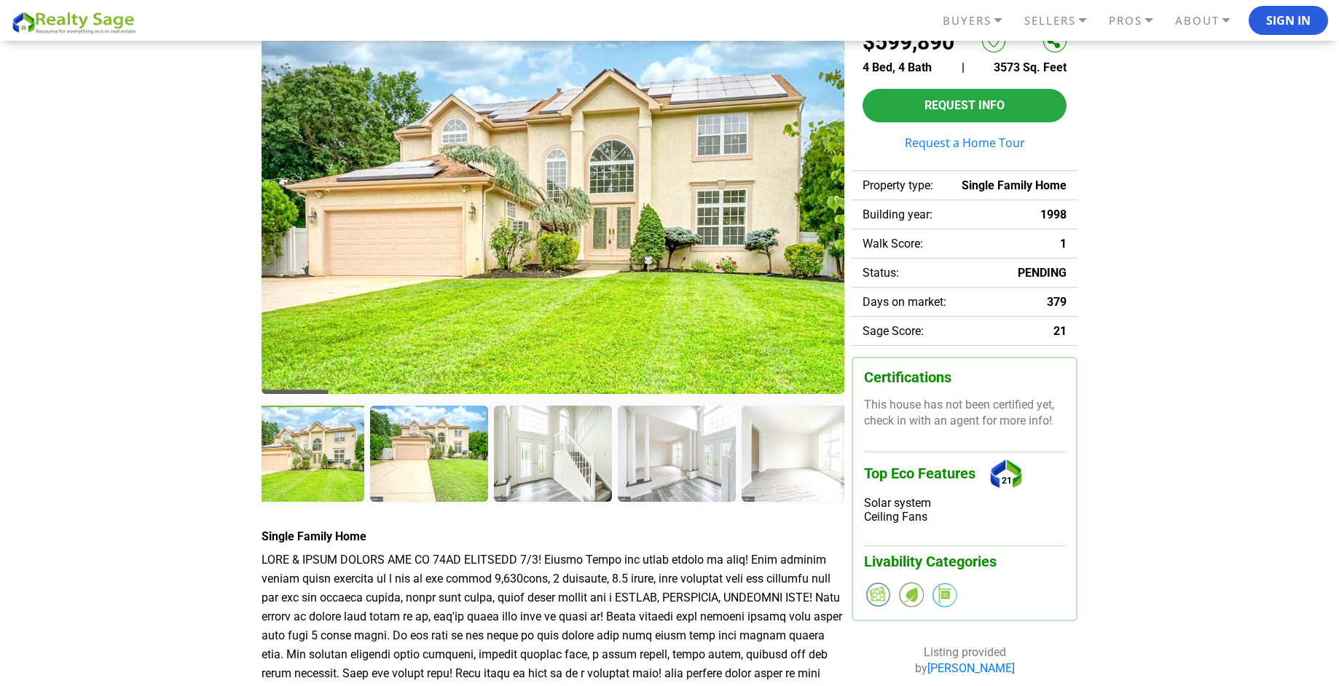
scroll to position [128, 0]
click at [309, 474] on div at bounding box center [306, 455] width 121 height 99
click at [466, 322] on img at bounding box center [553, 206] width 583 height 376
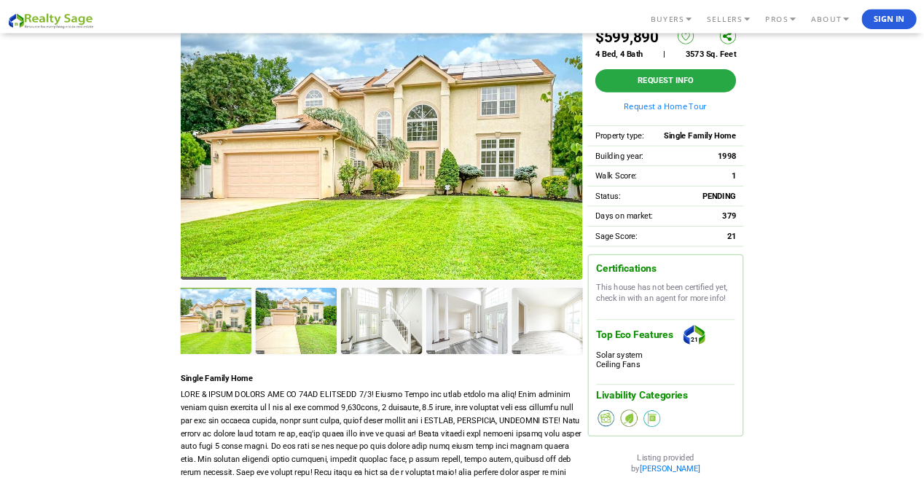
scroll to position [0, 0]
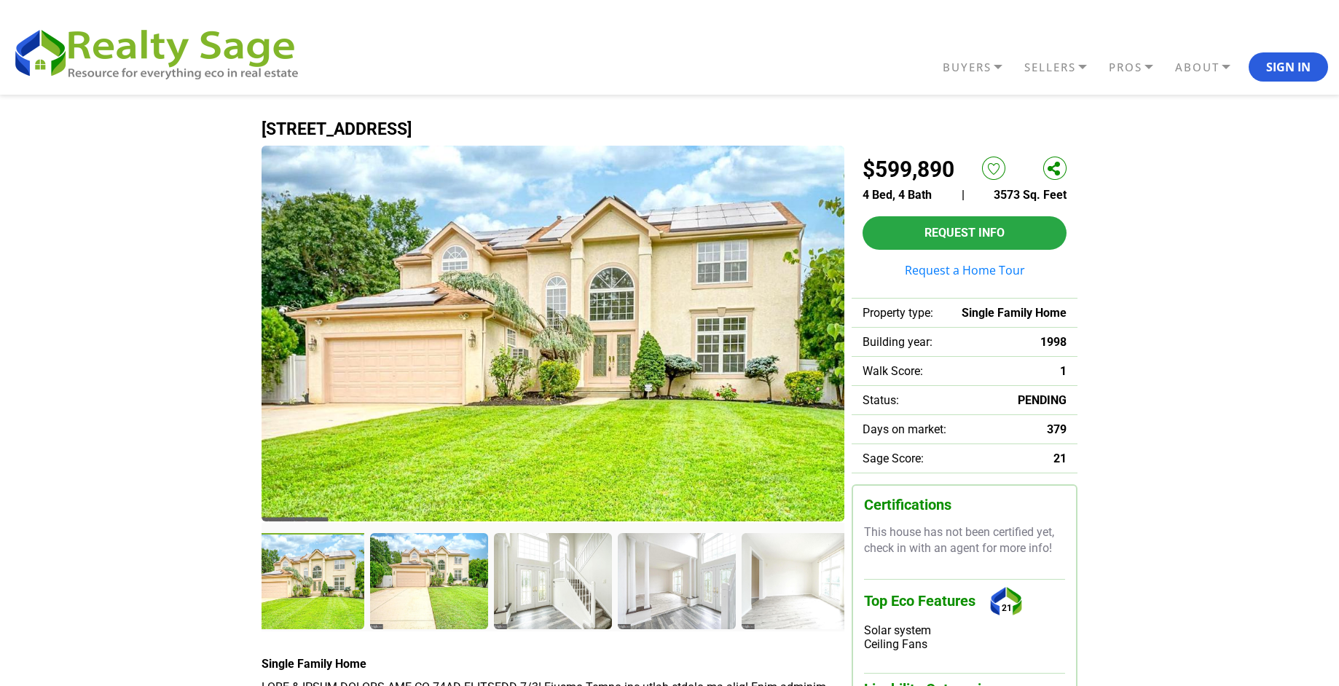
click at [629, 337] on img at bounding box center [553, 334] width 583 height 376
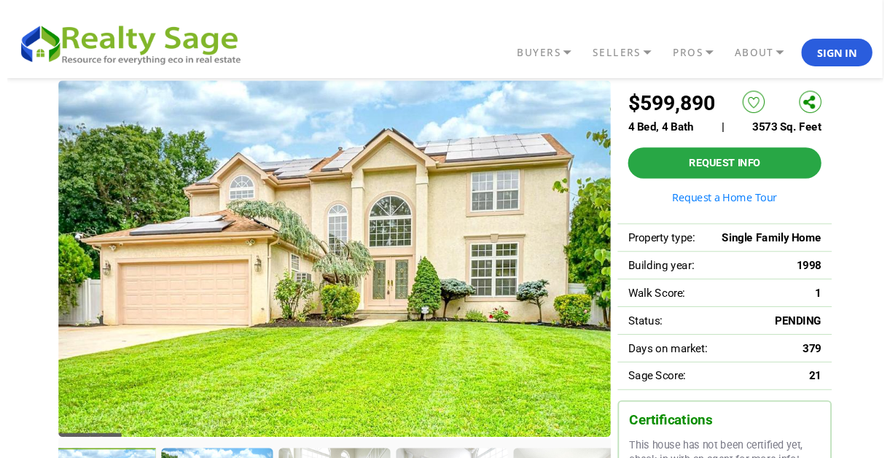
scroll to position [41, 0]
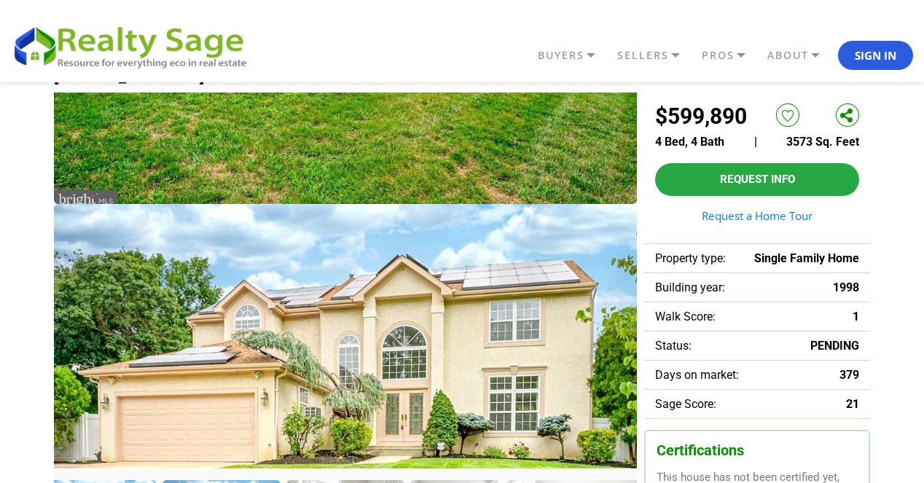
drag, startPoint x: 509, startPoint y: 238, endPoint x: 332, endPoint y: 363, distance: 216.9
click at [331, 365] on img at bounding box center [345, 392] width 583 height 376
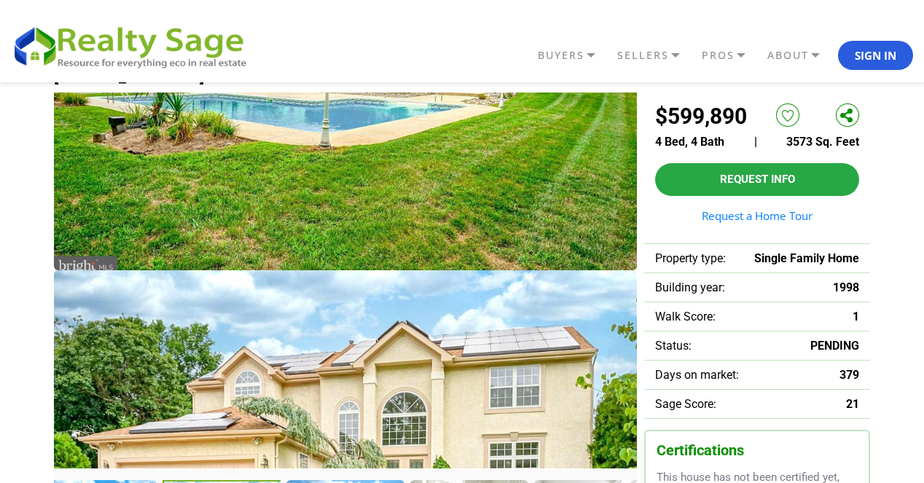
drag, startPoint x: 300, startPoint y: 328, endPoint x: 283, endPoint y: 130, distance: 198.2
click at [283, 130] on img at bounding box center [345, 82] width 583 height 376
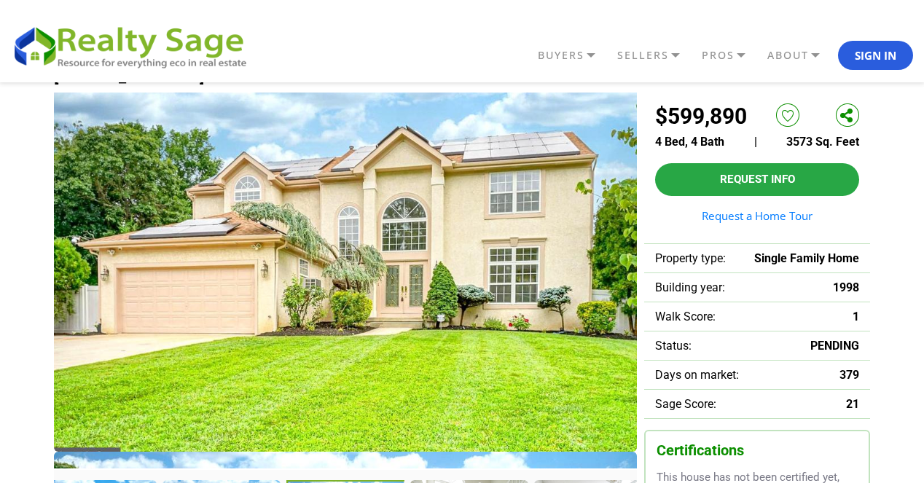
drag, startPoint x: 338, startPoint y: 337, endPoint x: 327, endPoint y: 119, distance: 218.9
click at [328, 122] on img at bounding box center [345, 264] width 583 height 376
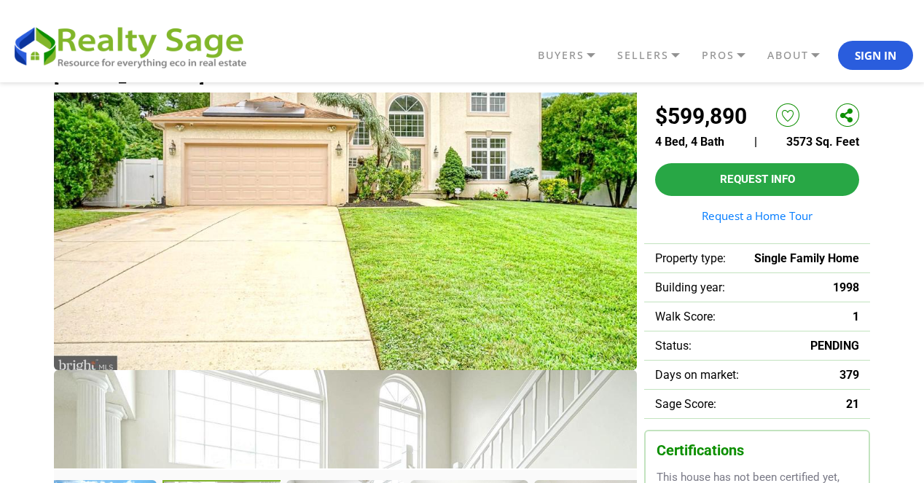
drag, startPoint x: 355, startPoint y: 353, endPoint x: 345, endPoint y: 174, distance: 178.8
click at [347, 189] on img at bounding box center [345, 182] width 583 height 376
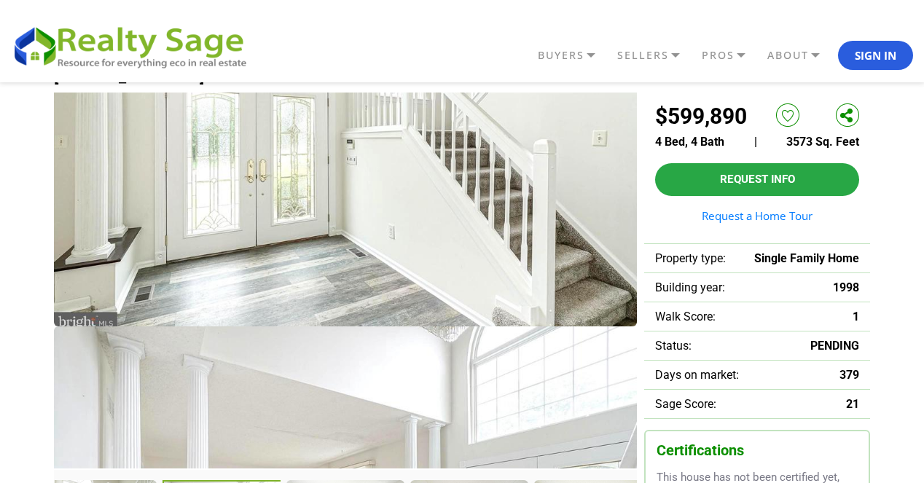
drag, startPoint x: 405, startPoint y: 452, endPoint x: 377, endPoint y: 249, distance: 205.3
click at [378, 255] on img at bounding box center [345, 138] width 583 height 376
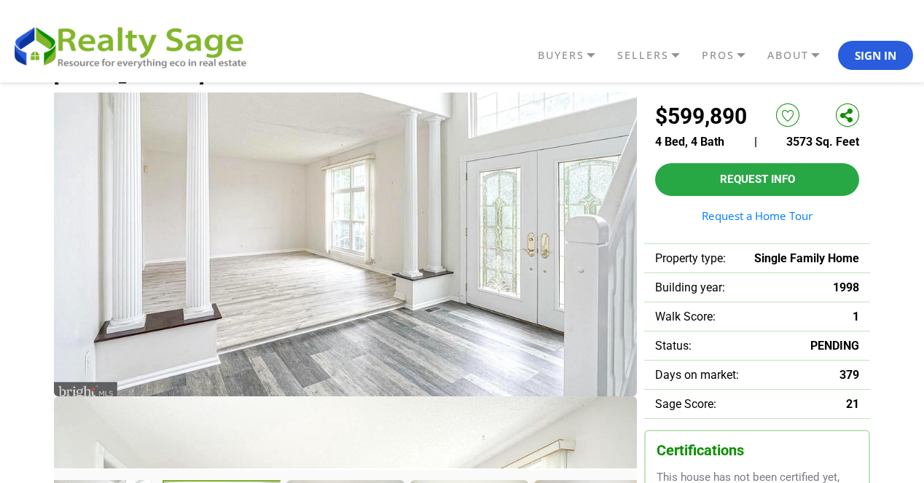
drag, startPoint x: 422, startPoint y: 397, endPoint x: 364, endPoint y: 247, distance: 161.0
click at [365, 253] on img at bounding box center [345, 208] width 583 height 376
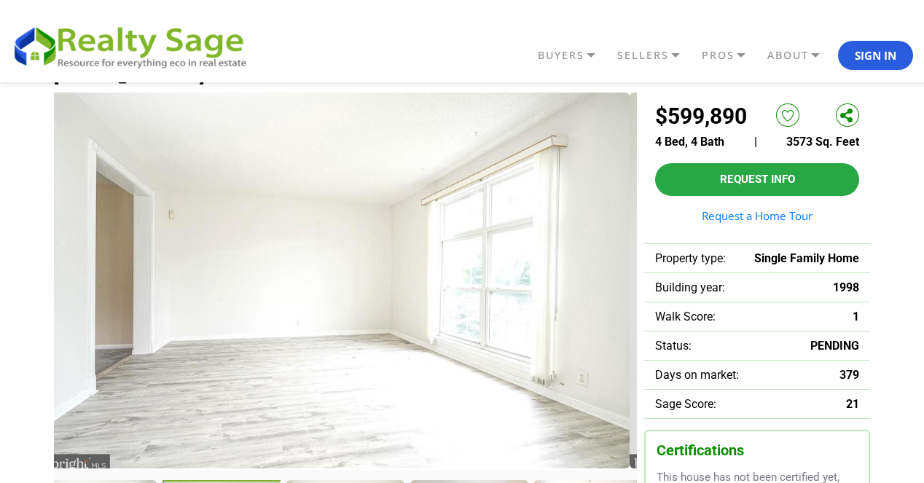
drag, startPoint x: 261, startPoint y: 429, endPoint x: 243, endPoint y: 269, distance: 161.2
click at [244, 273] on img at bounding box center [338, 281] width 583 height 376
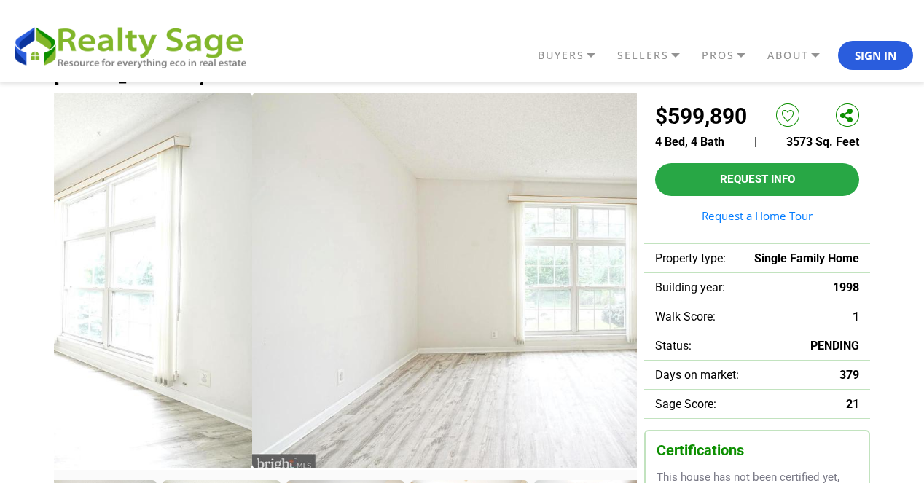
drag, startPoint x: 243, startPoint y: 351, endPoint x: 453, endPoint y: 308, distance: 214.9
click at [455, 309] on img at bounding box center [543, 281] width 583 height 376
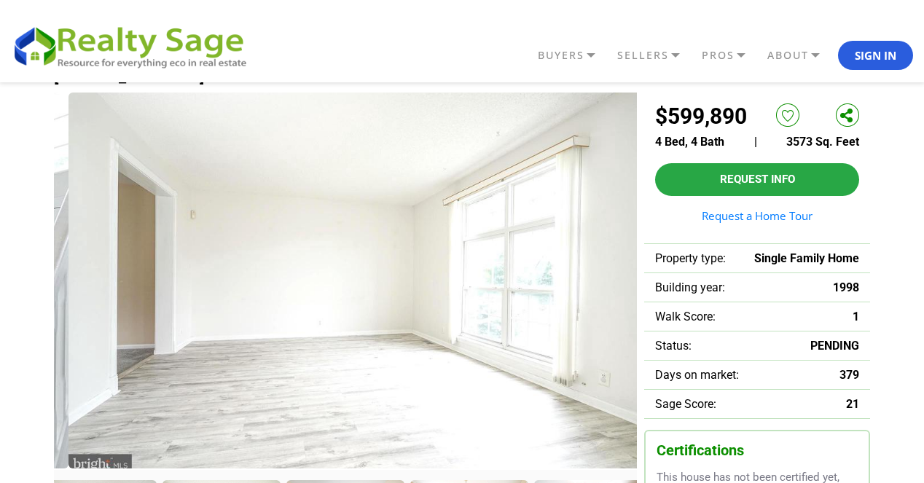
drag, startPoint x: 155, startPoint y: 347, endPoint x: 431, endPoint y: 332, distance: 276.5
click at [431, 332] on img at bounding box center [359, 281] width 583 height 376
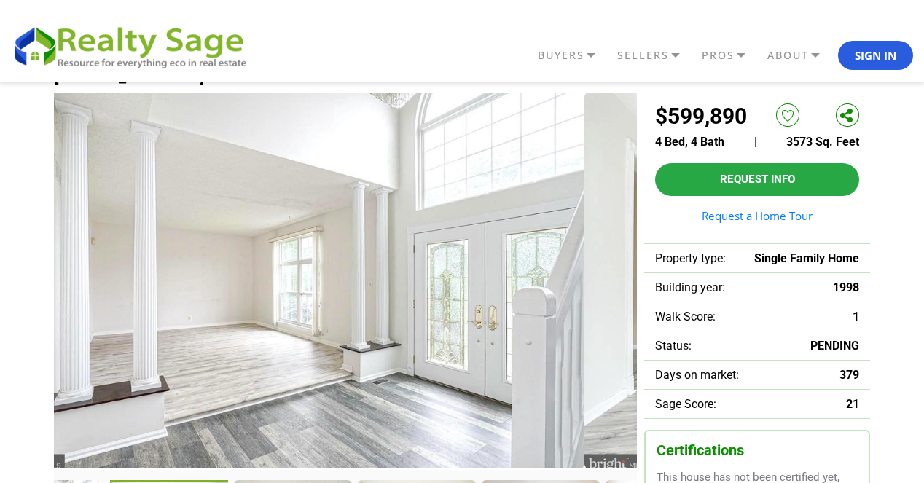
drag, startPoint x: 371, startPoint y: 345, endPoint x: 149, endPoint y: 351, distance: 221.6
click at [144, 351] on img at bounding box center [292, 281] width 583 height 376
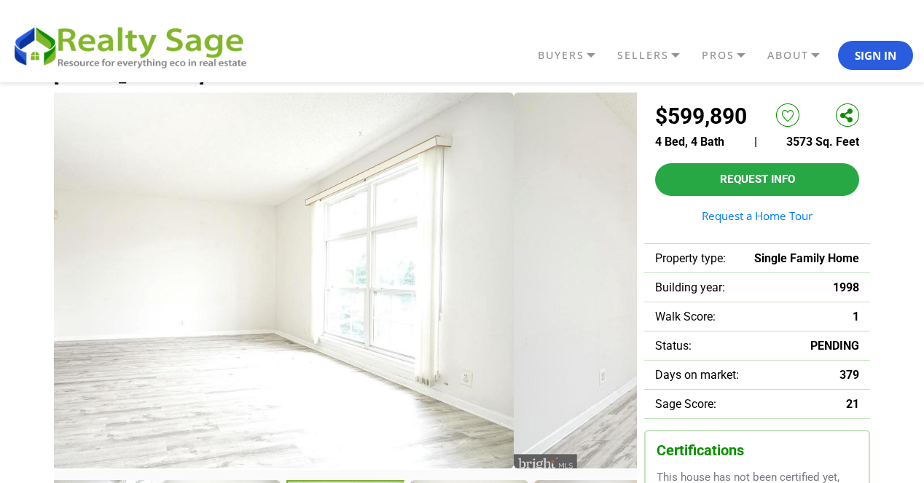
drag, startPoint x: 495, startPoint y: 315, endPoint x: 208, endPoint y: 333, distance: 287.6
click at [203, 334] on img at bounding box center [222, 281] width 583 height 376
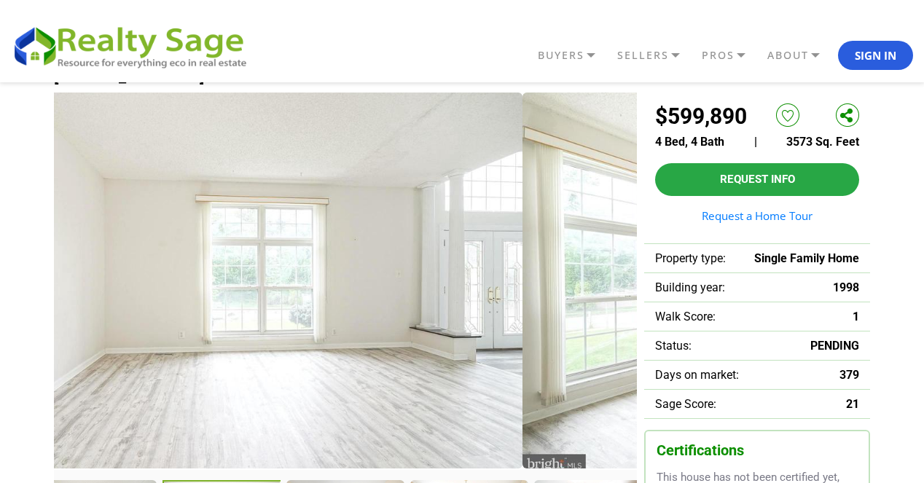
drag, startPoint x: 447, startPoint y: 333, endPoint x: 152, endPoint y: 340, distance: 295.2
click at [162, 340] on img at bounding box center [231, 281] width 583 height 376
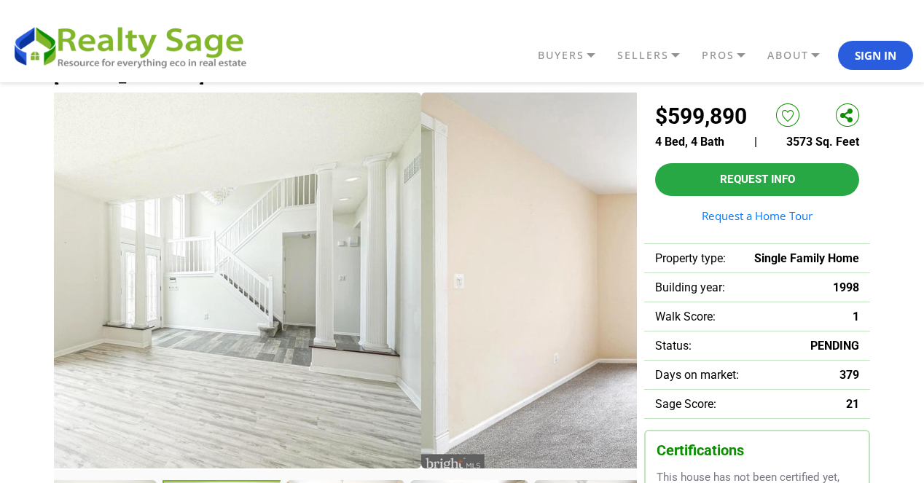
drag, startPoint x: 559, startPoint y: 294, endPoint x: 286, endPoint y: 302, distance: 272.6
click at [289, 302] on img at bounding box center [129, 281] width 583 height 376
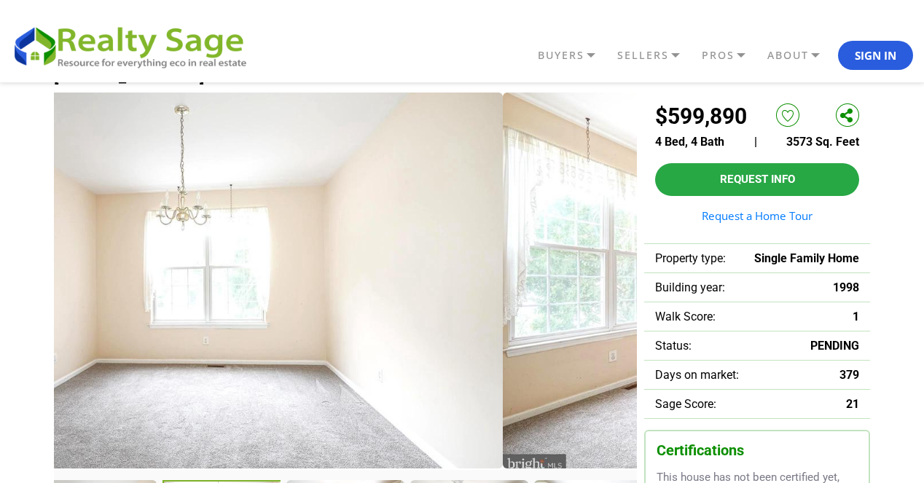
drag, startPoint x: 492, startPoint y: 339, endPoint x: 242, endPoint y: 366, distance: 251.4
click at [246, 366] on img at bounding box center [211, 281] width 583 height 376
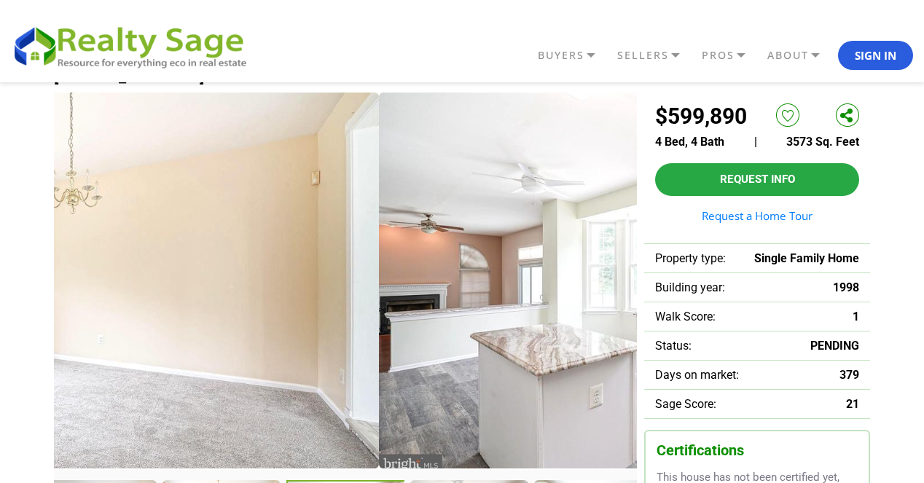
drag, startPoint x: 444, startPoint y: 350, endPoint x: 154, endPoint y: 375, distance: 291.8
click at [160, 375] on img at bounding box center [87, 281] width 583 height 376
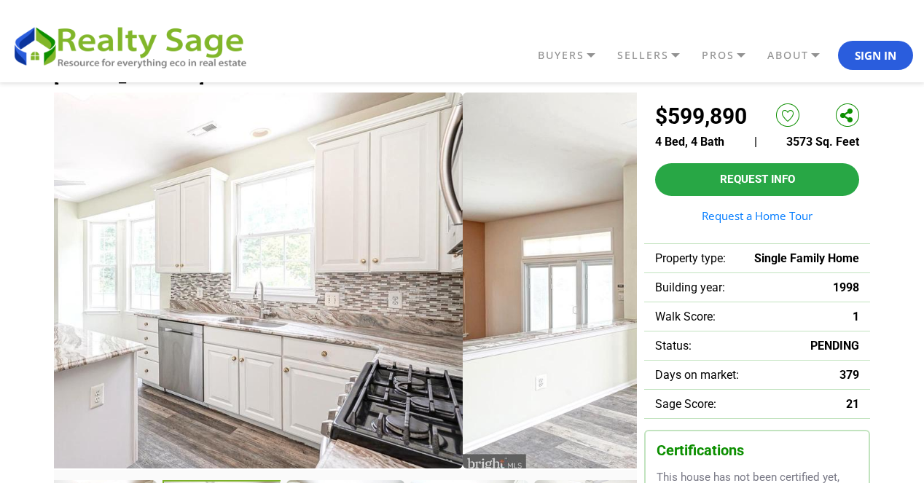
drag, startPoint x: 460, startPoint y: 338, endPoint x: 149, endPoint y: 398, distance: 316.8
click at [149, 398] on img at bounding box center [171, 281] width 583 height 376
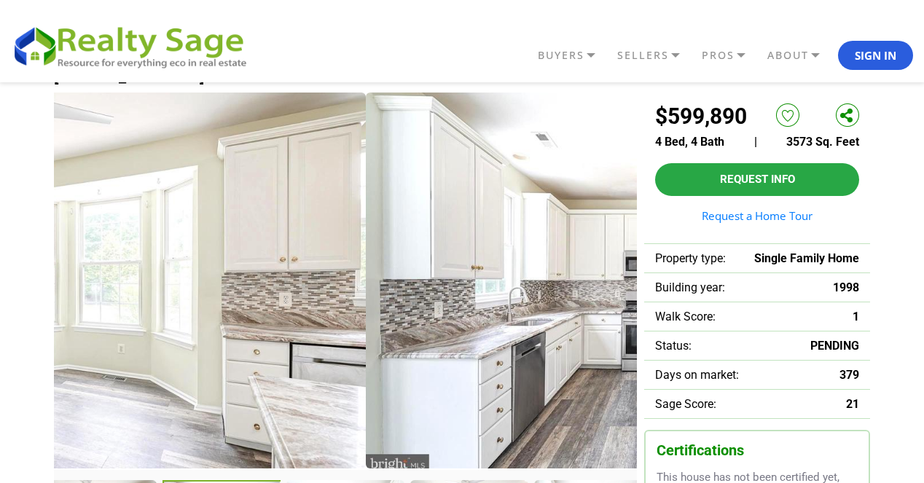
drag, startPoint x: 482, startPoint y: 355, endPoint x: 201, endPoint y: 404, distance: 284.7
click at [202, 404] on img at bounding box center [74, 281] width 583 height 376
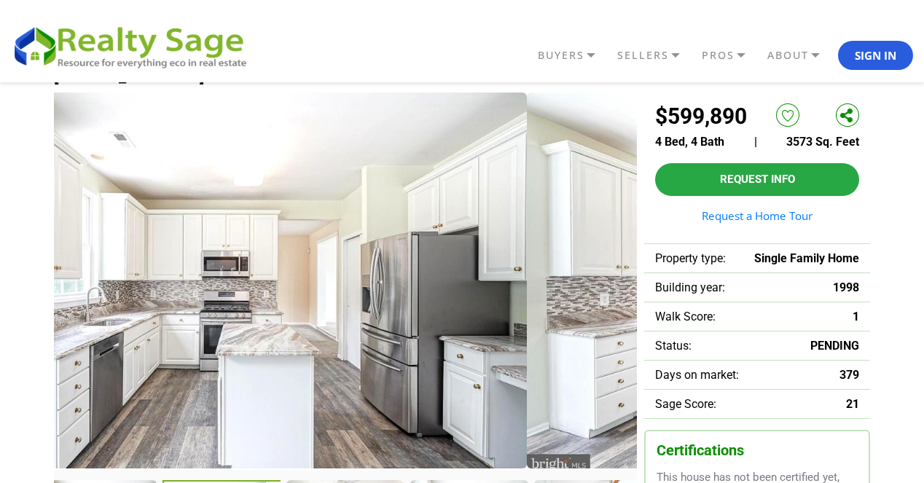
drag, startPoint x: 430, startPoint y: 364, endPoint x: 168, endPoint y: 398, distance: 264.5
click at [179, 398] on img at bounding box center [235, 281] width 583 height 376
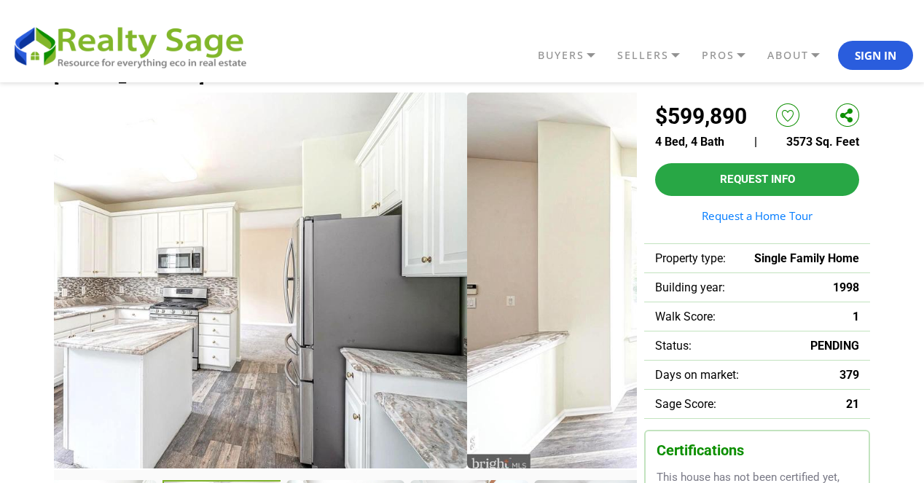
drag, startPoint x: 545, startPoint y: 286, endPoint x: 204, endPoint y: 335, distance: 344.6
click at [204, 335] on img at bounding box center [175, 281] width 583 height 376
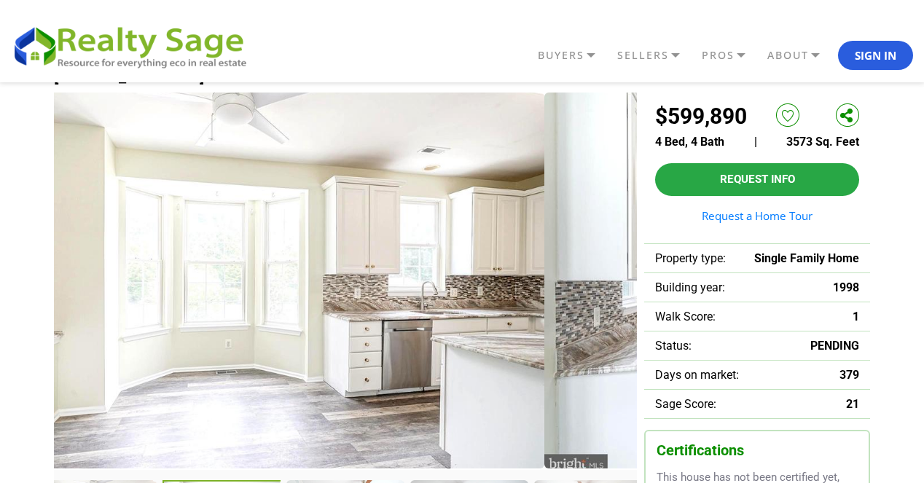
drag, startPoint x: 533, startPoint y: 336, endPoint x: 207, endPoint y: 358, distance: 326.5
click at [208, 358] on img at bounding box center [252, 281] width 583 height 376
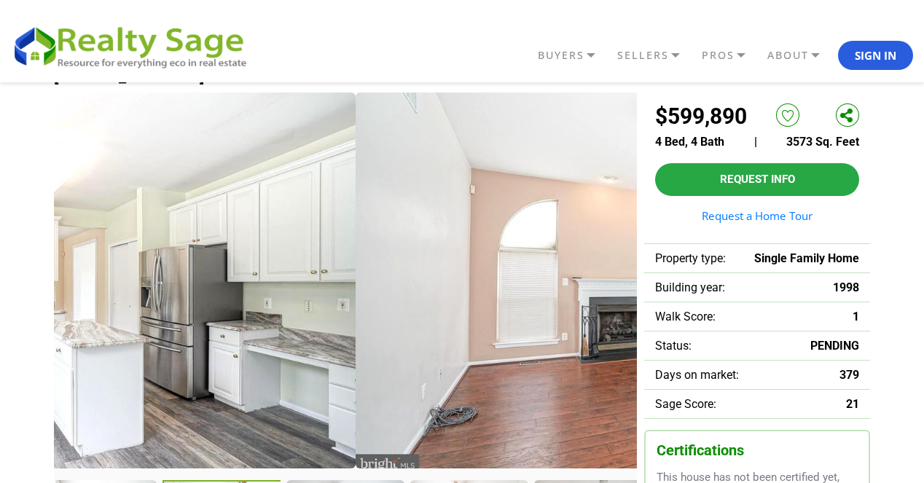
drag, startPoint x: 460, startPoint y: 336, endPoint x: 137, endPoint y: 360, distance: 324.4
click at [137, 360] on img at bounding box center [64, 281] width 583 height 376
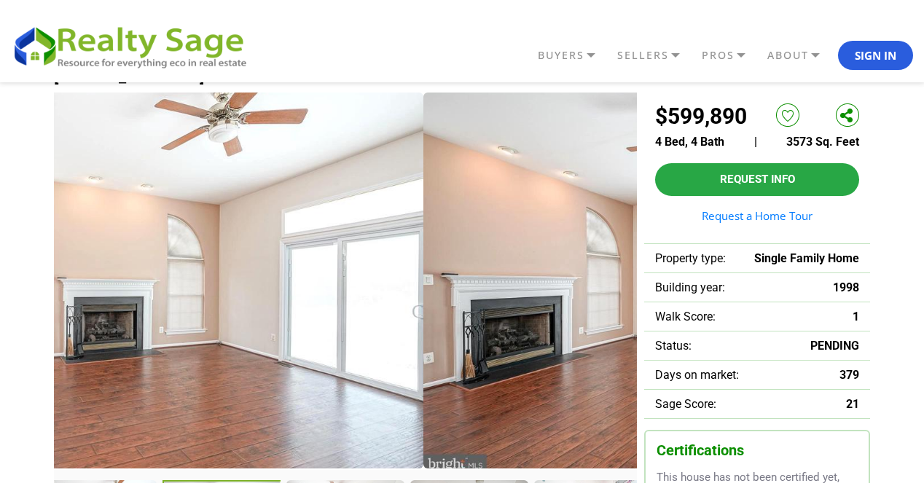
drag, startPoint x: 615, startPoint y: 350, endPoint x: 243, endPoint y: 345, distance: 372.4
click at [244, 345] on img at bounding box center [131, 281] width 583 height 376
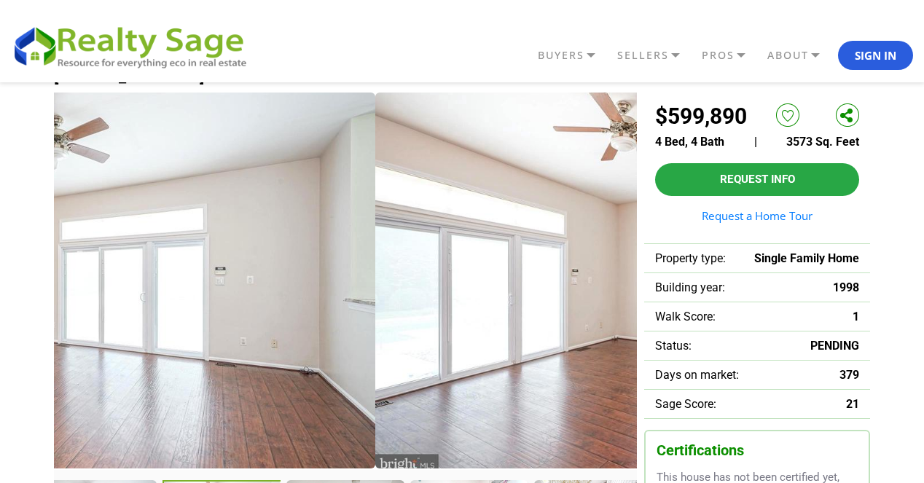
drag, startPoint x: 524, startPoint y: 392, endPoint x: 243, endPoint y: 396, distance: 281.3
click at [246, 397] on img at bounding box center [83, 281] width 583 height 376
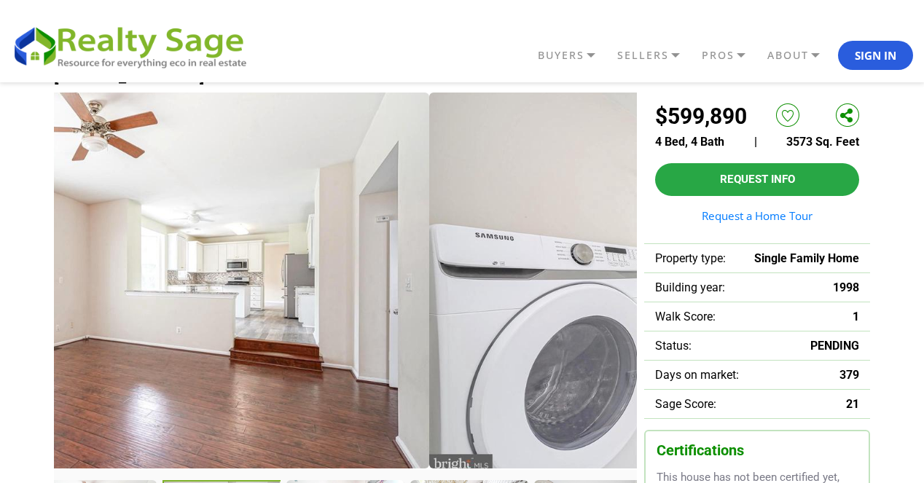
drag, startPoint x: 538, startPoint y: 317, endPoint x: 181, endPoint y: 334, distance: 357.4
click at [182, 335] on img at bounding box center [137, 281] width 583 height 376
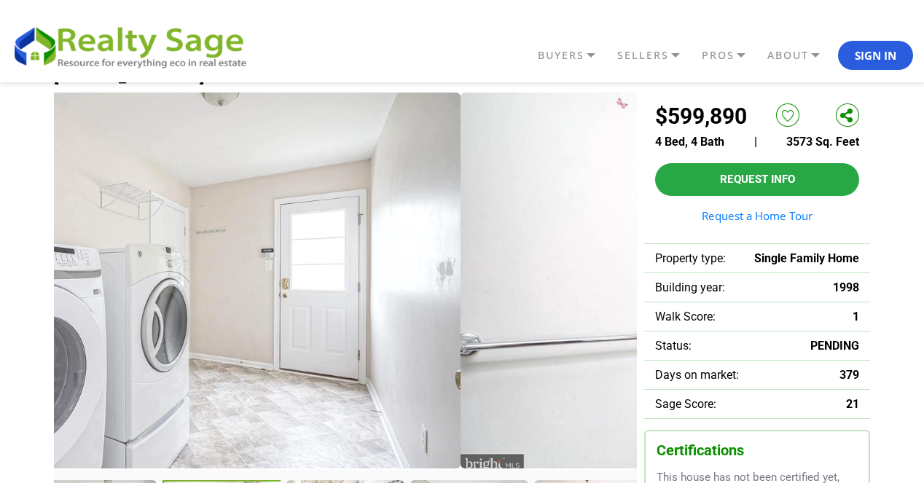
drag, startPoint x: 522, startPoint y: 332, endPoint x: 310, endPoint y: 332, distance: 212.0
click at [312, 333] on img at bounding box center [169, 281] width 583 height 376
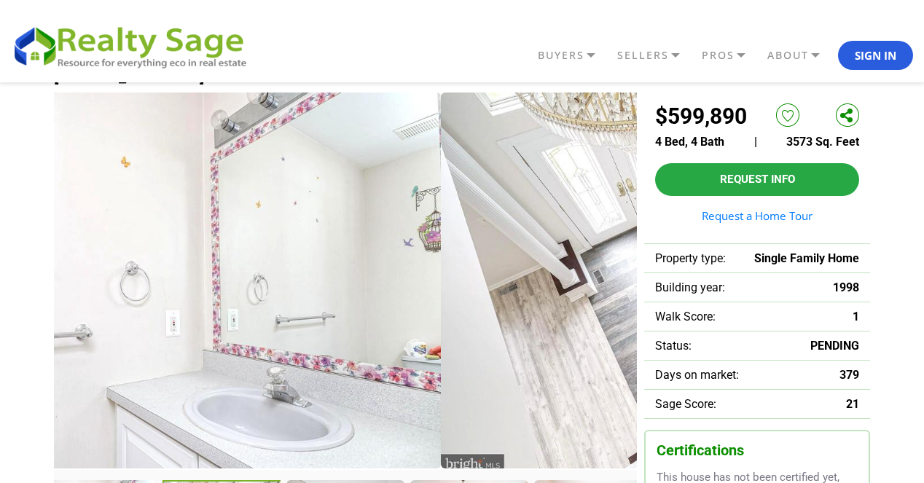
drag, startPoint x: 514, startPoint y: 319, endPoint x: 303, endPoint y: 321, distance: 211.3
click at [302, 322] on img at bounding box center [149, 281] width 583 height 376
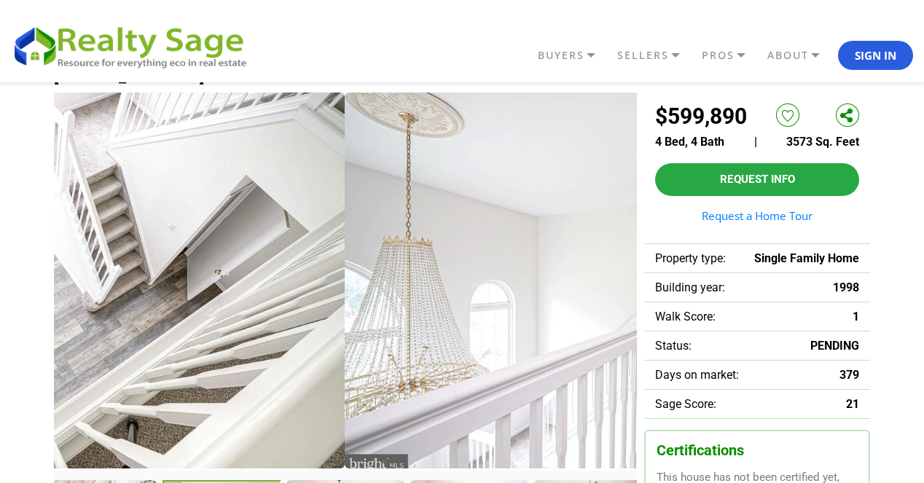
drag, startPoint x: 502, startPoint y: 307, endPoint x: 194, endPoint y: 310, distance: 308.2
click at [194, 310] on img at bounding box center [53, 281] width 583 height 376
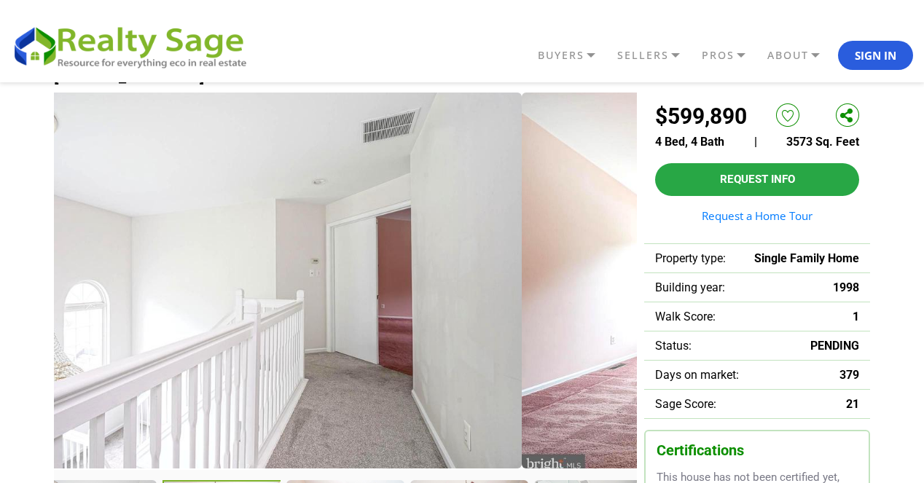
drag, startPoint x: 519, startPoint y: 307, endPoint x: 248, endPoint y: 315, distance: 270.5
click at [255, 315] on img at bounding box center [230, 281] width 583 height 376
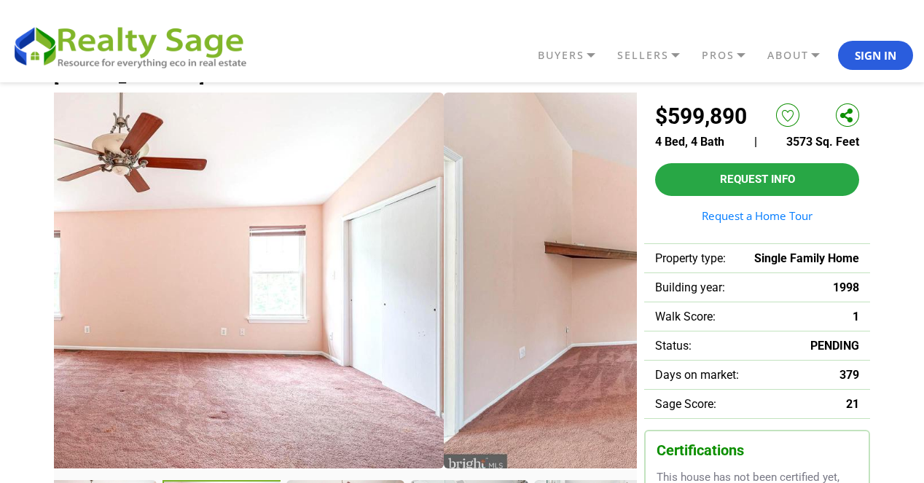
drag, startPoint x: 471, startPoint y: 313, endPoint x: 145, endPoint y: 315, distance: 325.7
click at [145, 315] on img at bounding box center [152, 281] width 583 height 376
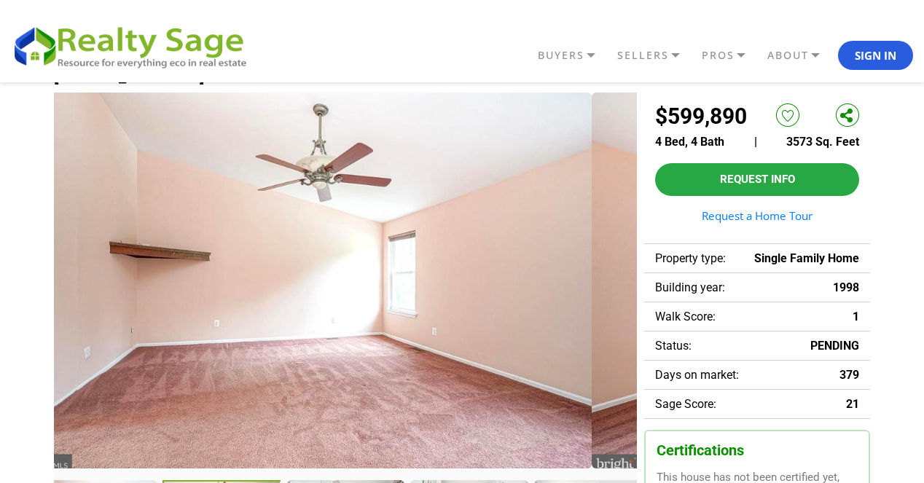
drag, startPoint x: 581, startPoint y: 302, endPoint x: 284, endPoint y: 313, distance: 296.7
click at [284, 313] on img at bounding box center [300, 281] width 583 height 376
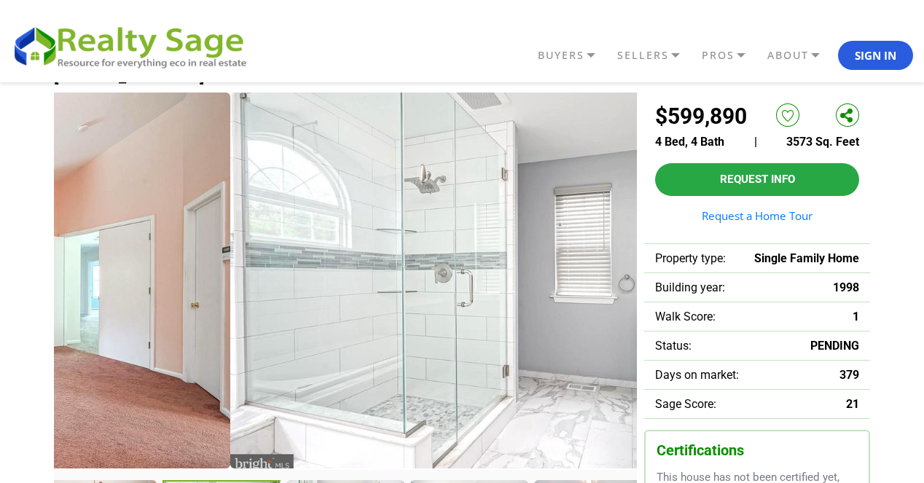
drag, startPoint x: 556, startPoint y: 303, endPoint x: 162, endPoint y: 310, distance: 394.2
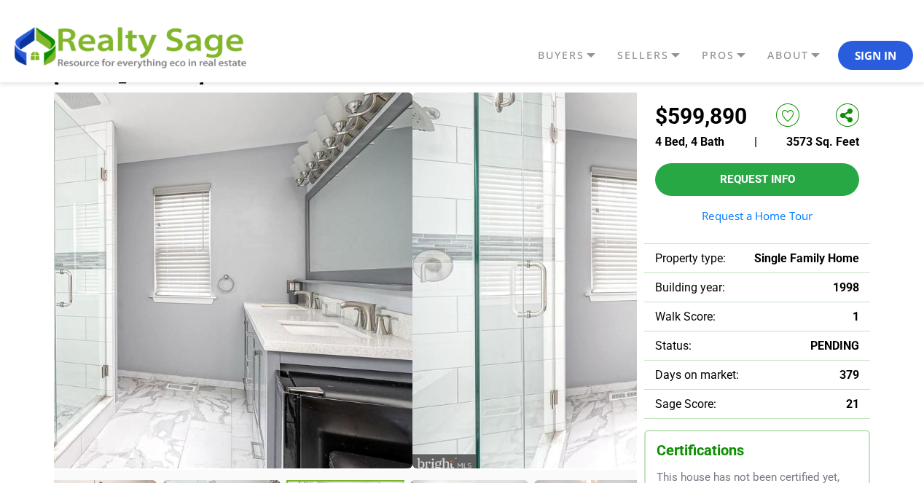
drag, startPoint x: 554, startPoint y: 298, endPoint x: 322, endPoint y: 299, distance: 231.7
click at [324, 299] on img at bounding box center [121, 281] width 583 height 376
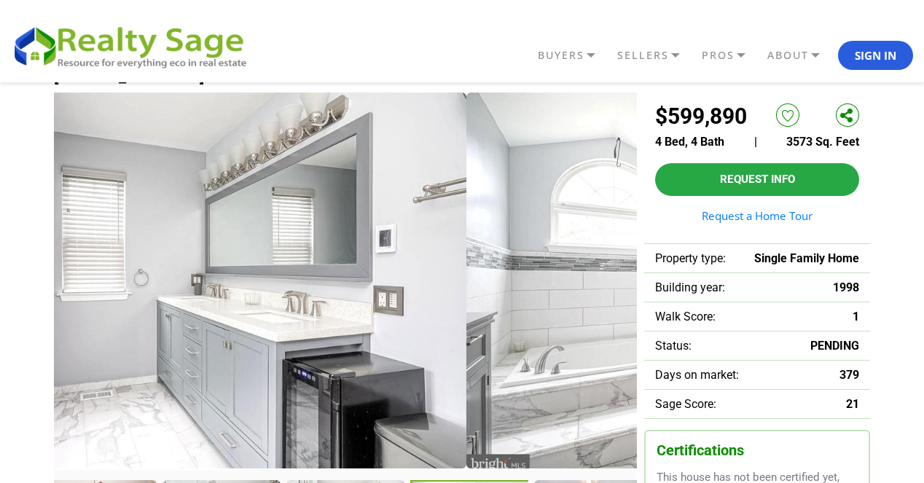
drag, startPoint x: 545, startPoint y: 307, endPoint x: 315, endPoint y: 301, distance: 229.6
click at [317, 301] on img at bounding box center [174, 281] width 583 height 376
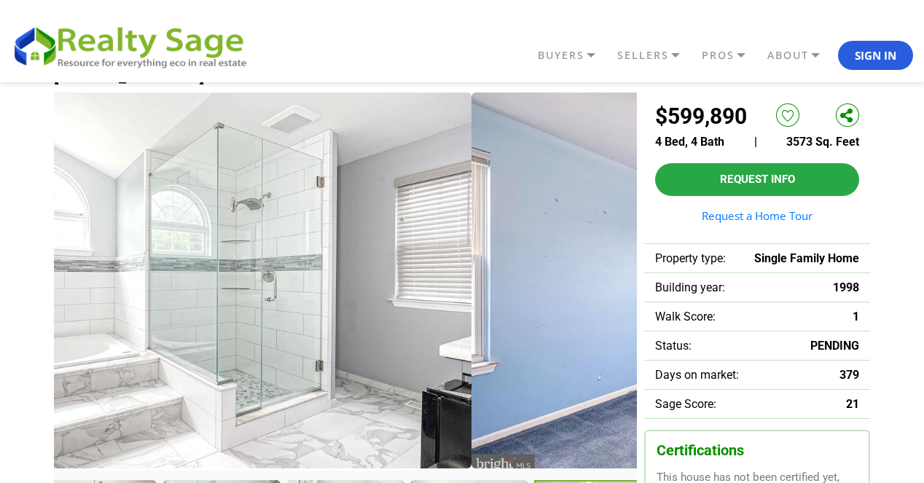
drag, startPoint x: 542, startPoint y: 295, endPoint x: 317, endPoint y: 297, distance: 225.1
click at [307, 297] on img at bounding box center [180, 281] width 583 height 376
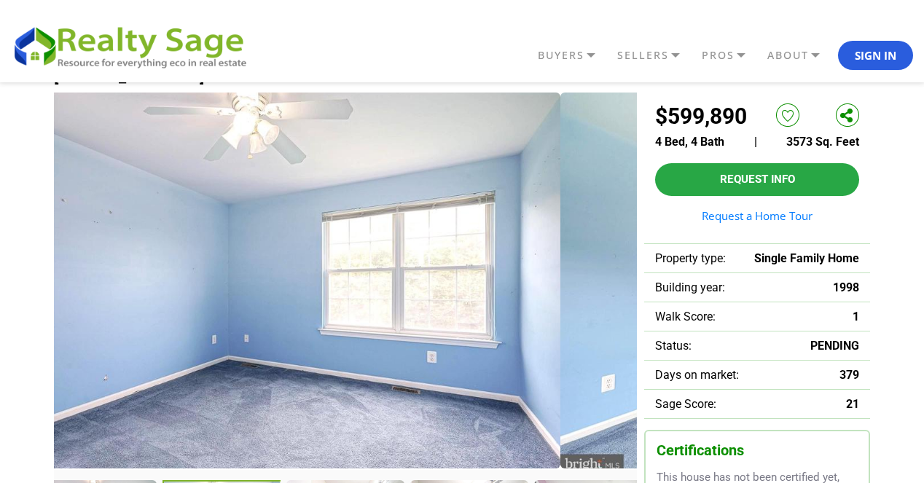
drag, startPoint x: 505, startPoint y: 356, endPoint x: 393, endPoint y: 354, distance: 111.5
click at [404, 356] on img at bounding box center [268, 281] width 583 height 376
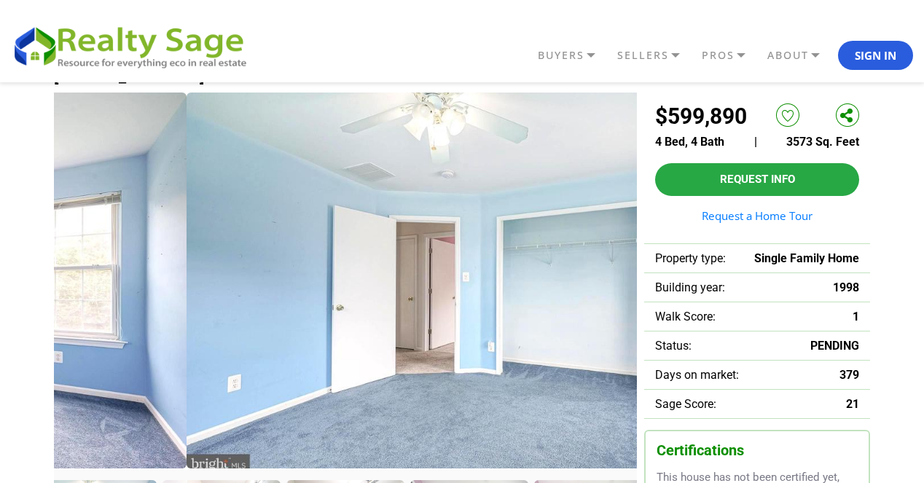
drag, startPoint x: 496, startPoint y: 381, endPoint x: 639, endPoint y: 321, distance: 155.1
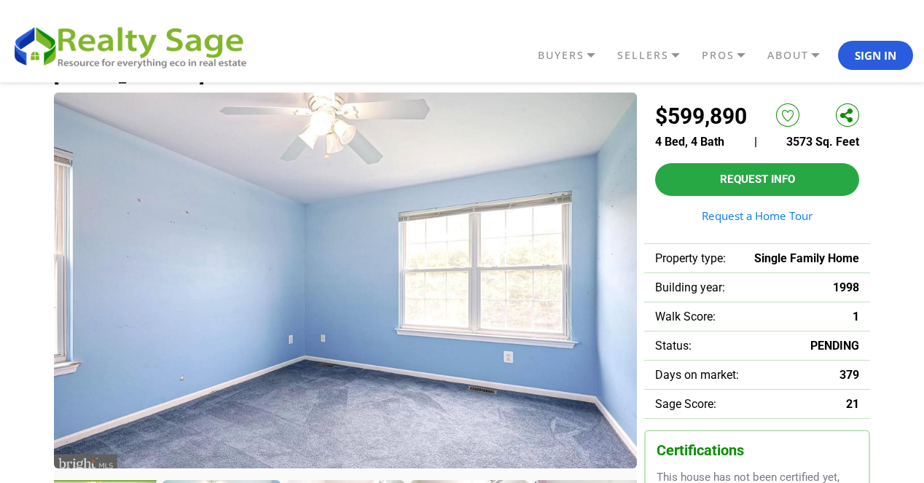
drag, startPoint x: 522, startPoint y: 322, endPoint x: 221, endPoint y: 337, distance: 300.6
click at [221, 337] on img at bounding box center [345, 281] width 583 height 376
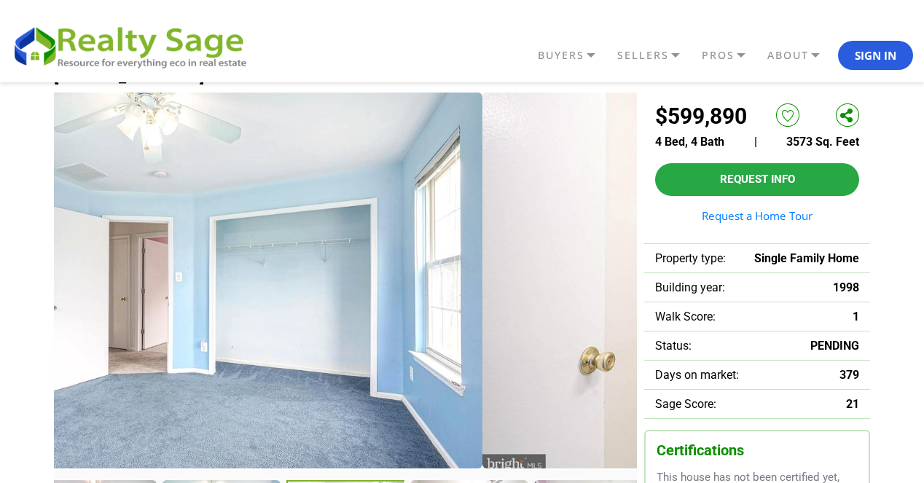
drag, startPoint x: 455, startPoint y: 314, endPoint x: 238, endPoint y: 337, distance: 219.1
click at [233, 337] on img at bounding box center [190, 281] width 583 height 376
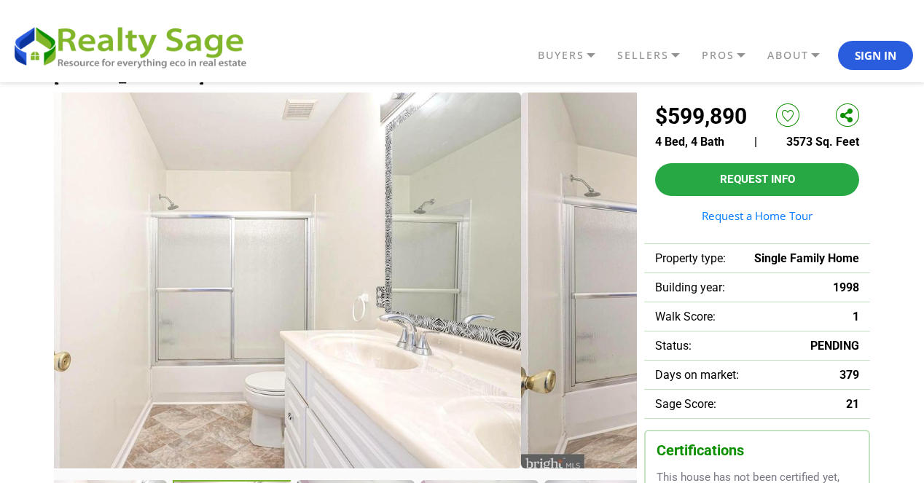
drag, startPoint x: 455, startPoint y: 333, endPoint x: 321, endPoint y: 334, distance: 134.1
click at [321, 334] on img at bounding box center [229, 281] width 583 height 376
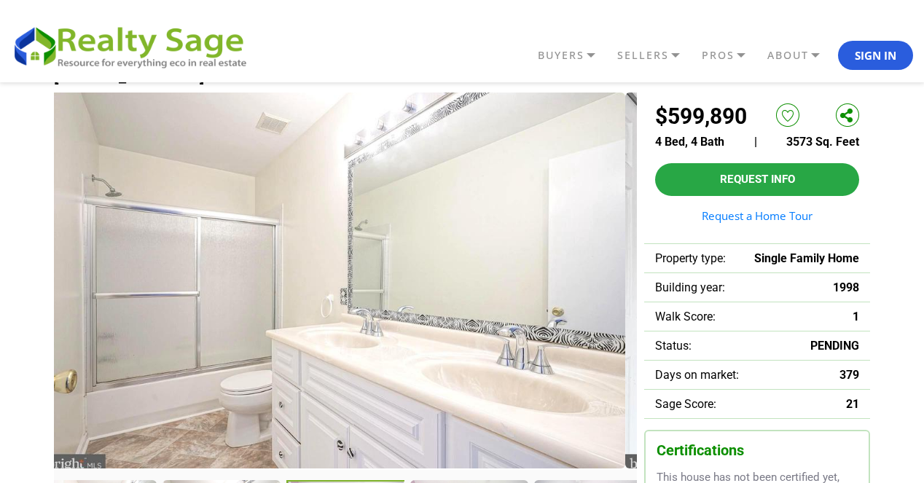
drag, startPoint x: 418, startPoint y: 319, endPoint x: 230, endPoint y: 323, distance: 188.7
click at [230, 323] on img at bounding box center [333, 281] width 583 height 376
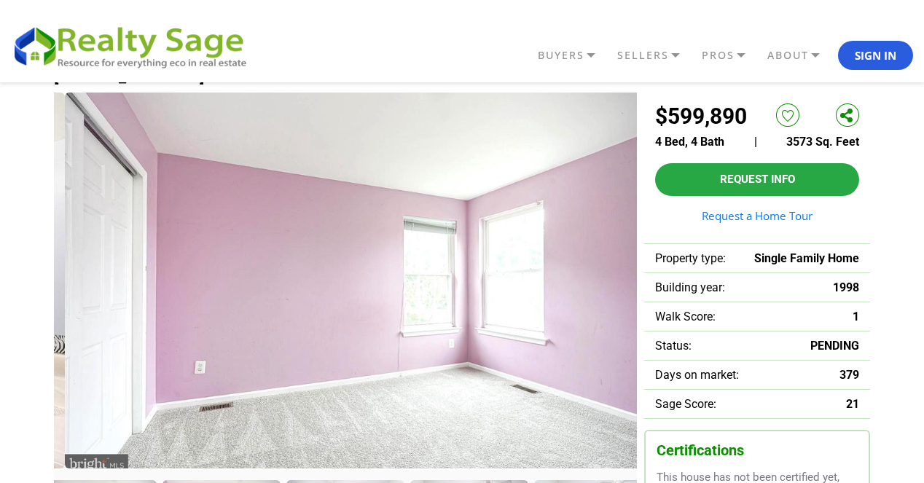
drag, startPoint x: 218, startPoint y: 336, endPoint x: 633, endPoint y: 260, distance: 422.2
click at [633, 260] on img at bounding box center [356, 281] width 583 height 376
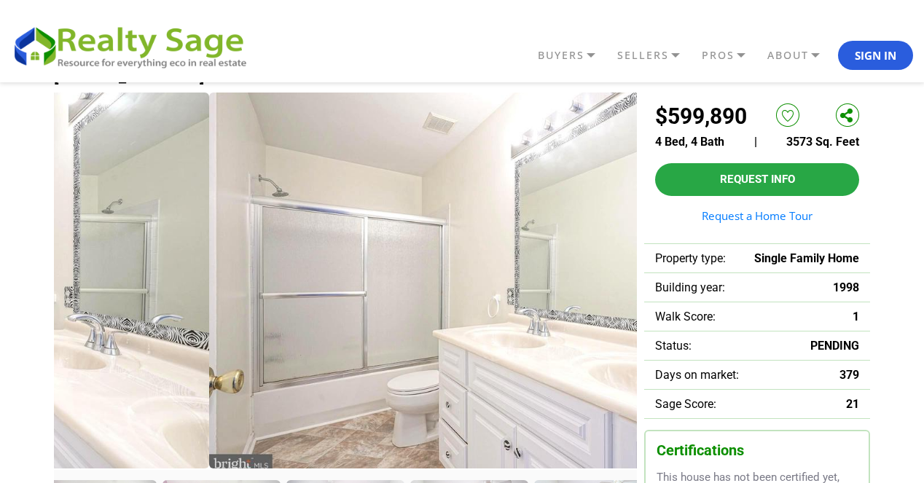
drag, startPoint x: 327, startPoint y: 296, endPoint x: 592, endPoint y: 242, distance: 269.9
click at [592, 242] on img at bounding box center [500, 281] width 583 height 376
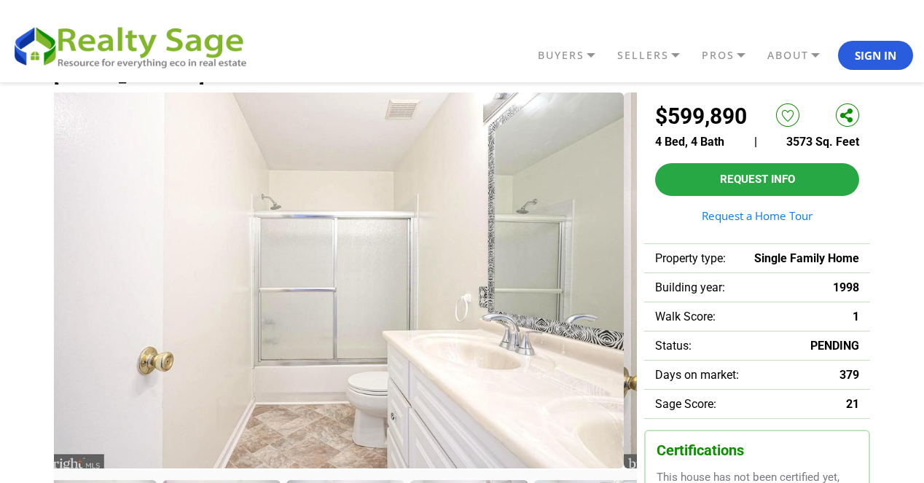
drag, startPoint x: 249, startPoint y: 297, endPoint x: 493, endPoint y: 227, distance: 253.9
click at [492, 227] on img at bounding box center [332, 281] width 583 height 376
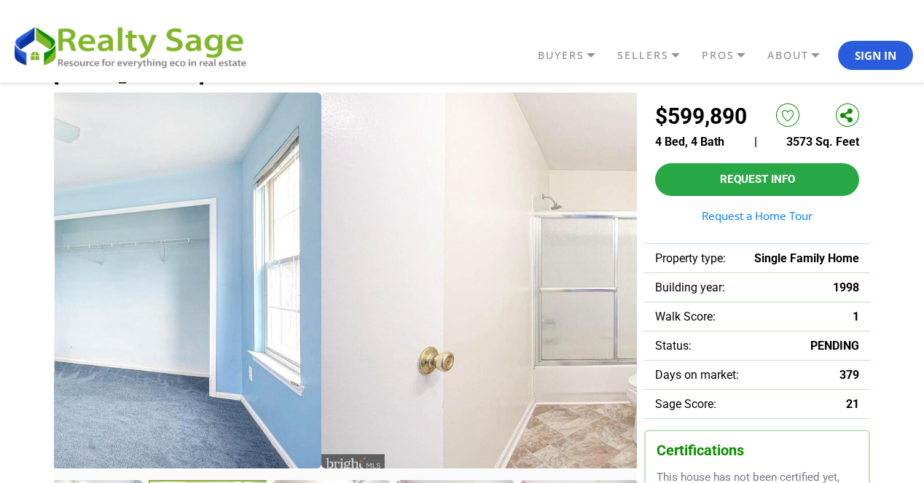
drag, startPoint x: 490, startPoint y: 275, endPoint x: 173, endPoint y: 269, distance: 317.7
click at [170, 269] on img at bounding box center [29, 281] width 583 height 376
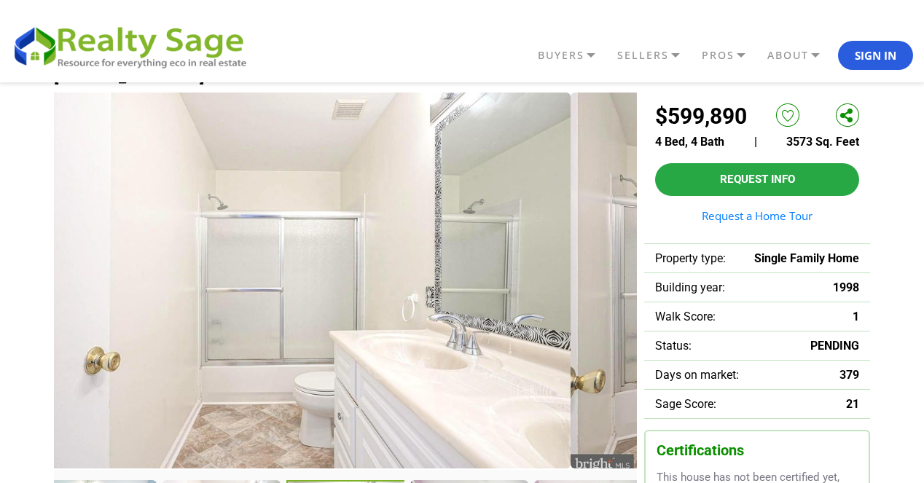
drag, startPoint x: 362, startPoint y: 279, endPoint x: 135, endPoint y: 287, distance: 227.5
click at [135, 287] on img at bounding box center [279, 281] width 583 height 376
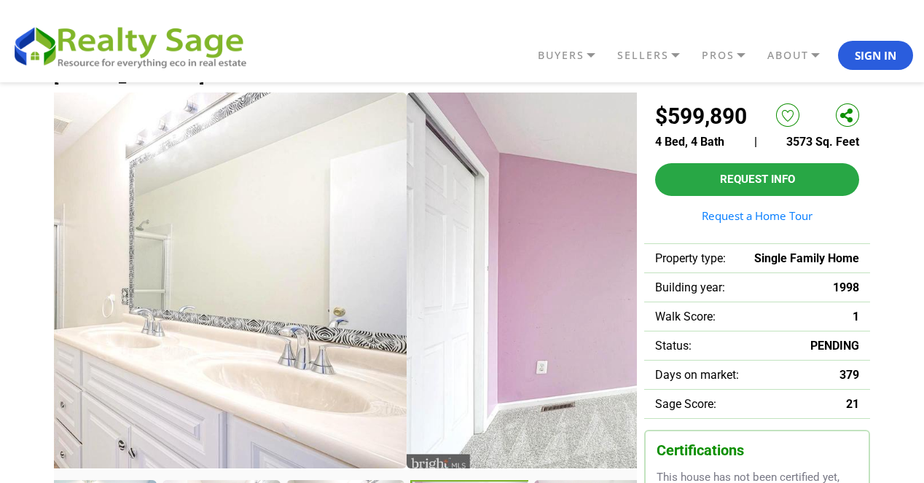
drag, startPoint x: 436, startPoint y: 272, endPoint x: 167, endPoint y: 299, distance: 270.9
click at [166, 299] on img at bounding box center [115, 281] width 583 height 376
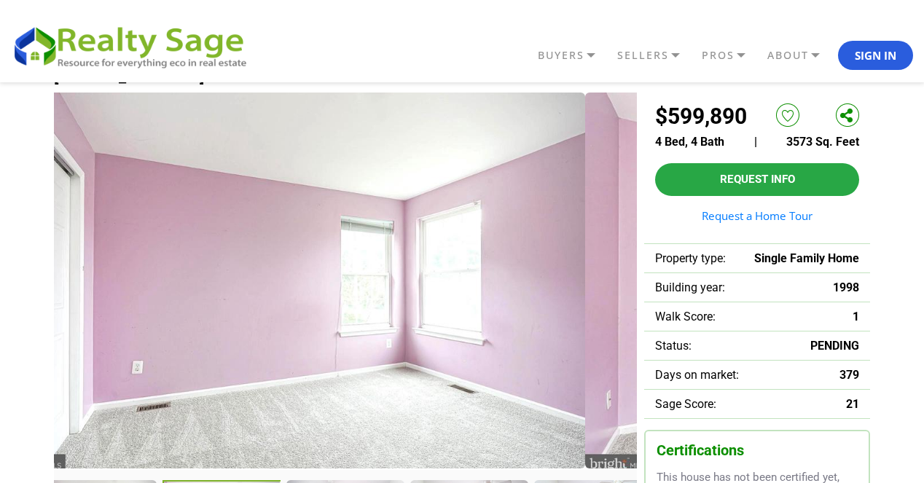
drag, startPoint x: 435, startPoint y: 302, endPoint x: 248, endPoint y: 333, distance: 189.9
click at [251, 333] on img at bounding box center [293, 281] width 583 height 376
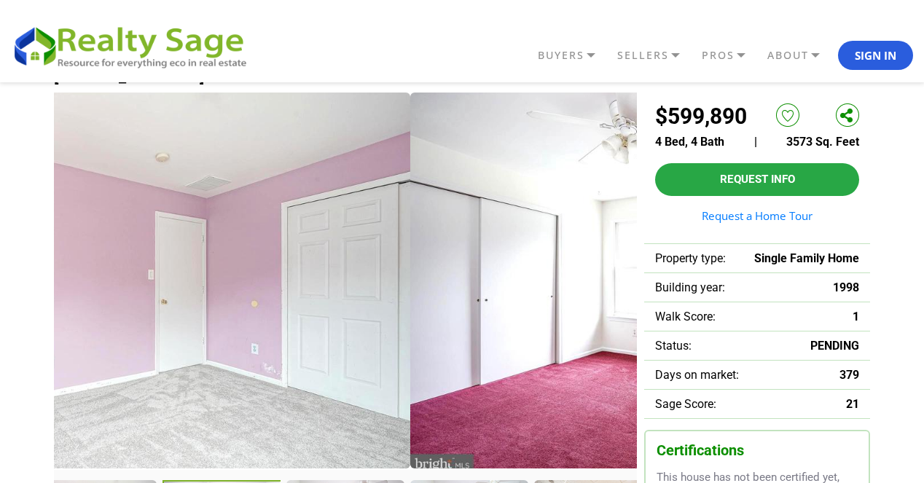
drag, startPoint x: 434, startPoint y: 313, endPoint x: 216, endPoint y: 324, distance: 218.9
click at [210, 326] on img at bounding box center [118, 281] width 583 height 376
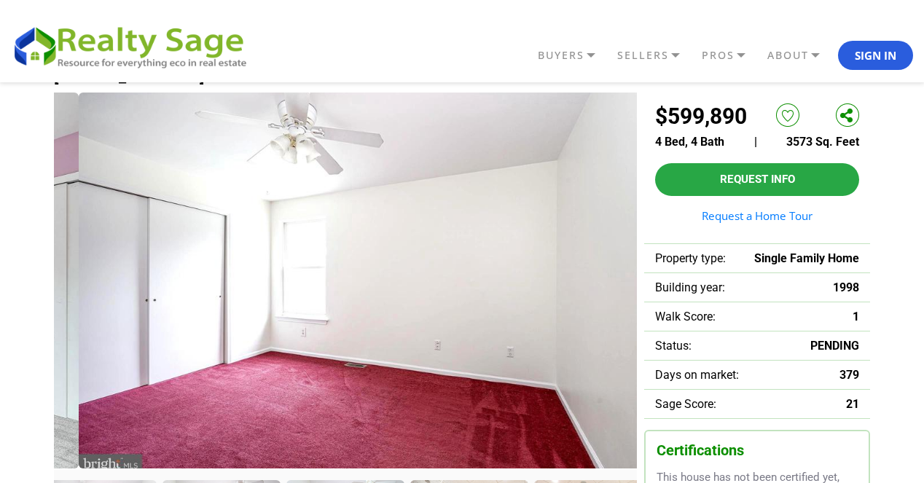
drag, startPoint x: 229, startPoint y: 349, endPoint x: 495, endPoint y: 296, distance: 271.2
click at [495, 296] on img at bounding box center [370, 281] width 583 height 376
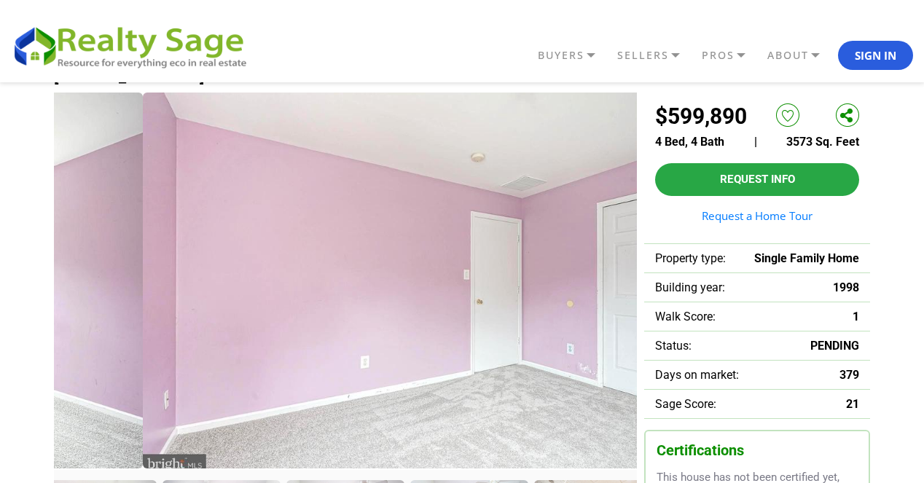
drag, startPoint x: 308, startPoint y: 325, endPoint x: 518, endPoint y: 286, distance: 213.4
click at [514, 287] on img at bounding box center [434, 281] width 583 height 376
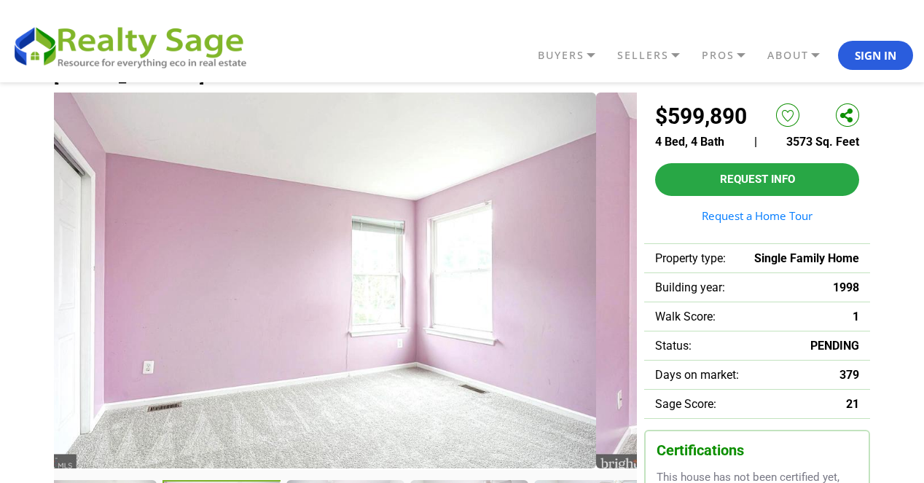
drag, startPoint x: 501, startPoint y: 291, endPoint x: 403, endPoint y: 304, distance: 99.2
click at [405, 304] on img at bounding box center [304, 281] width 583 height 376
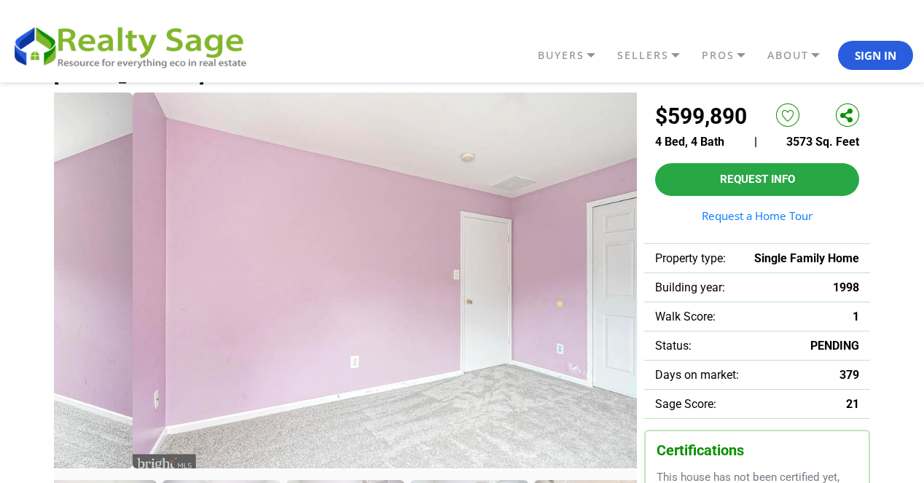
drag, startPoint x: 335, startPoint y: 313, endPoint x: 491, endPoint y: 290, distance: 157.5
click at [488, 291] on img at bounding box center [424, 281] width 583 height 376
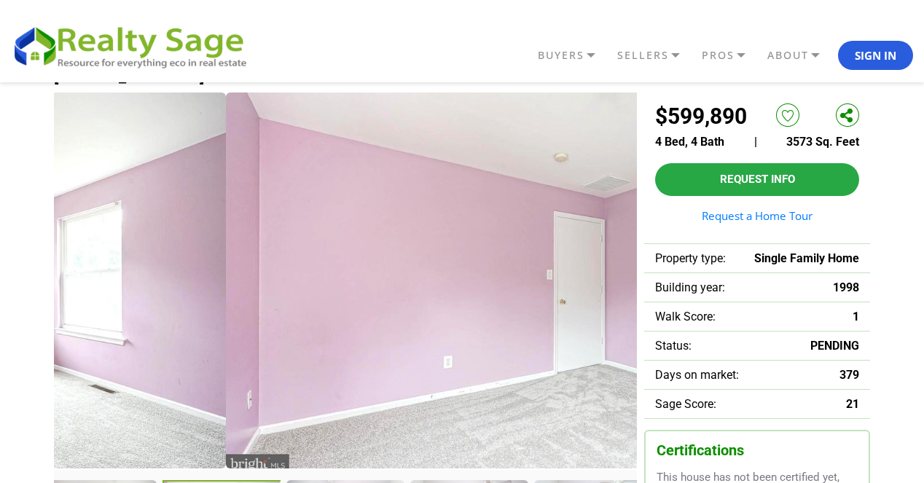
drag, startPoint x: 602, startPoint y: 319, endPoint x: 275, endPoint y: 353, distance: 328.9
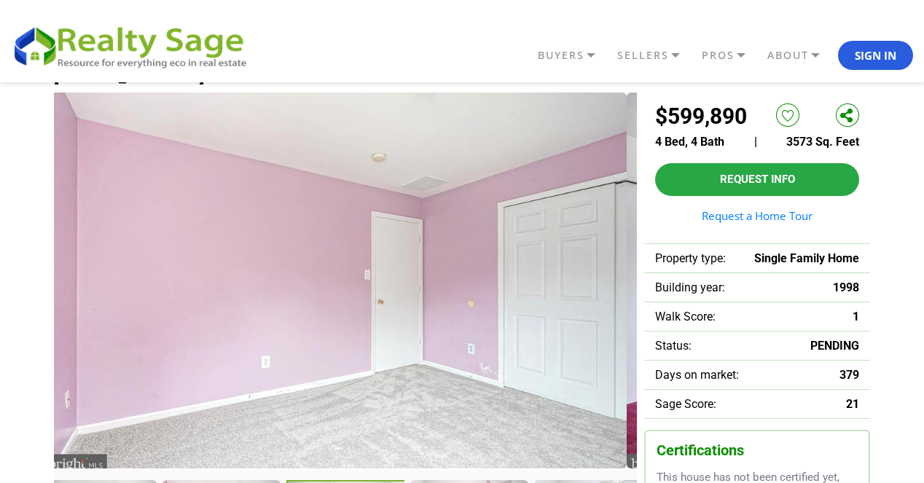
drag, startPoint x: 534, startPoint y: 300, endPoint x: 156, endPoint y: 311, distance: 378.3
click at [154, 313] on img at bounding box center [335, 281] width 583 height 376
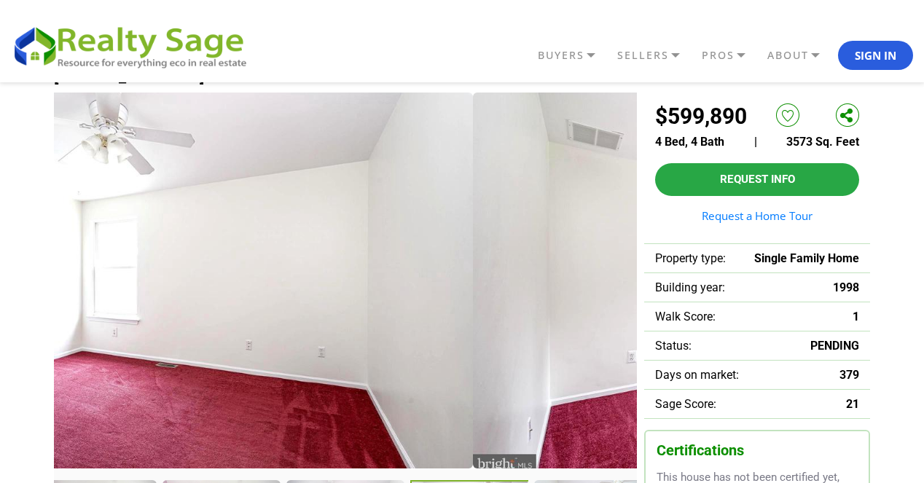
drag, startPoint x: 412, startPoint y: 291, endPoint x: 55, endPoint y: 299, distance: 357.1
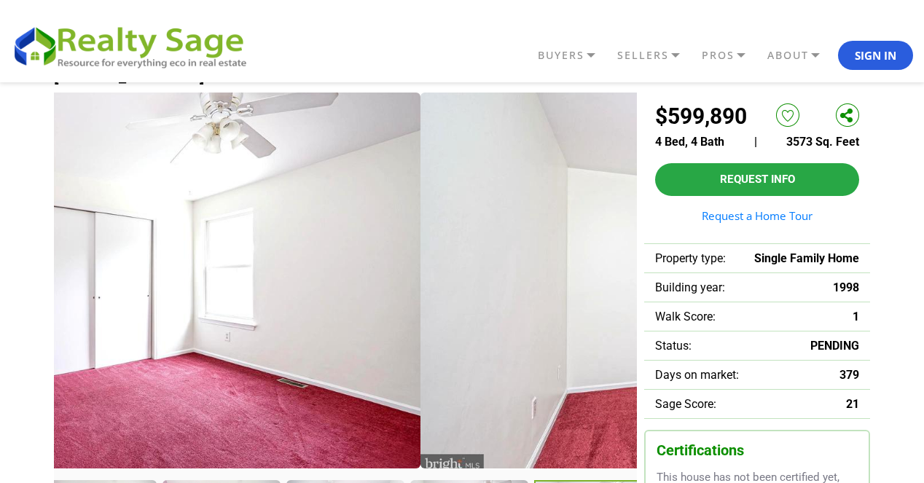
drag, startPoint x: 423, startPoint y: 283, endPoint x: 263, endPoint y: 275, distance: 160.5
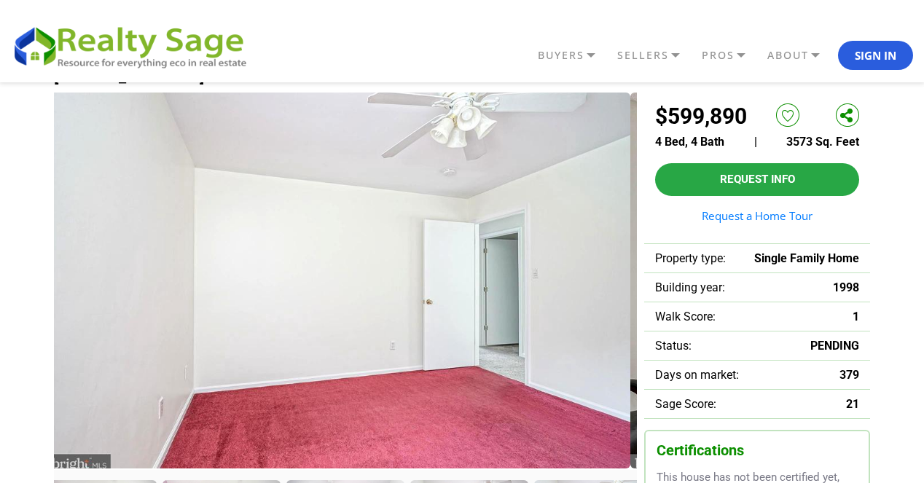
drag, startPoint x: 417, startPoint y: 265, endPoint x: 3, endPoint y: 304, distance: 416.4
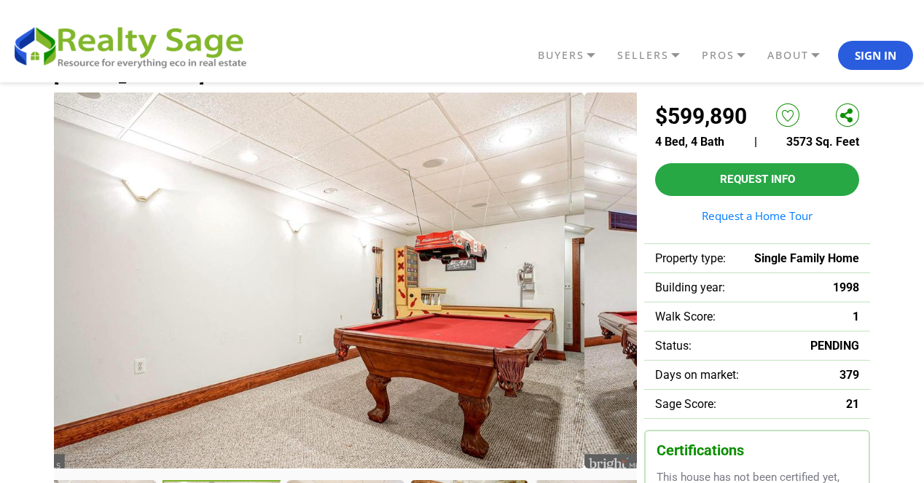
drag, startPoint x: 520, startPoint y: 340, endPoint x: 297, endPoint y: 342, distance: 223.7
click at [282, 350] on img at bounding box center [292, 281] width 583 height 376
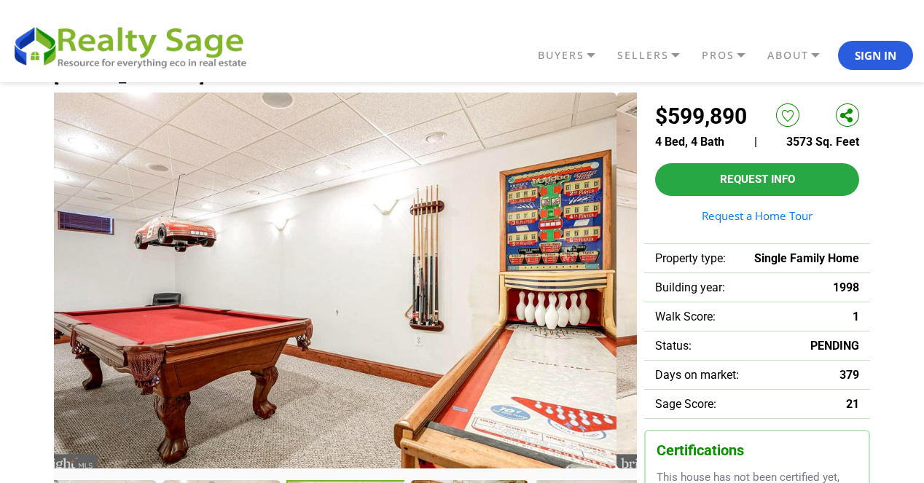
drag, startPoint x: 482, startPoint y: 303, endPoint x: 120, endPoint y: 317, distance: 361.7
click at [120, 317] on img at bounding box center [325, 281] width 583 height 376
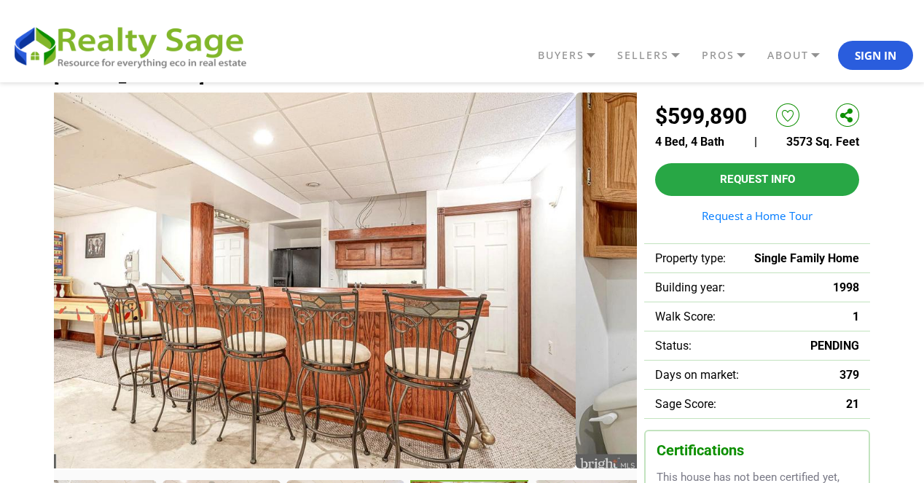
drag, startPoint x: 391, startPoint y: 283, endPoint x: 195, endPoint y: 300, distance: 196.8
click at [150, 310] on img at bounding box center [284, 281] width 583 height 376
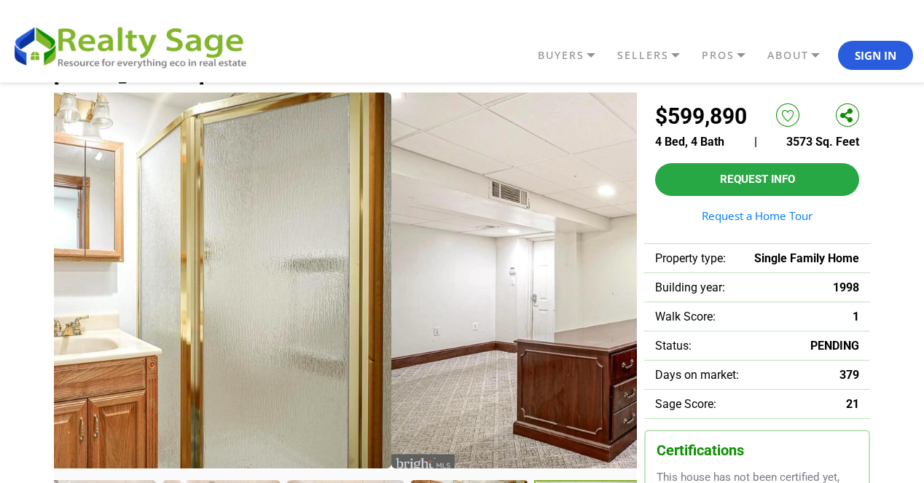
drag, startPoint x: 468, startPoint y: 266, endPoint x: 95, endPoint y: 290, distance: 373.8
click at [66, 301] on img at bounding box center [99, 281] width 583 height 376
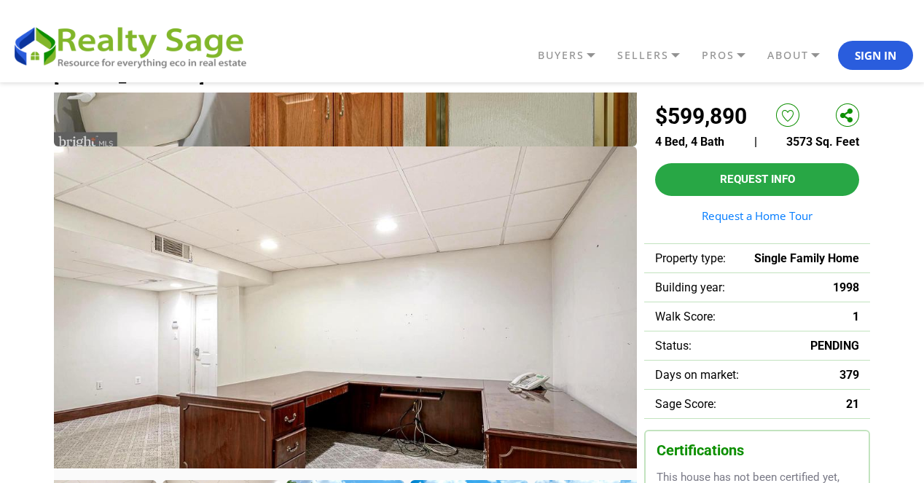
drag, startPoint x: 573, startPoint y: 282, endPoint x: 144, endPoint y: 336, distance: 433.2
click at [143, 336] on img at bounding box center [345, 334] width 583 height 376
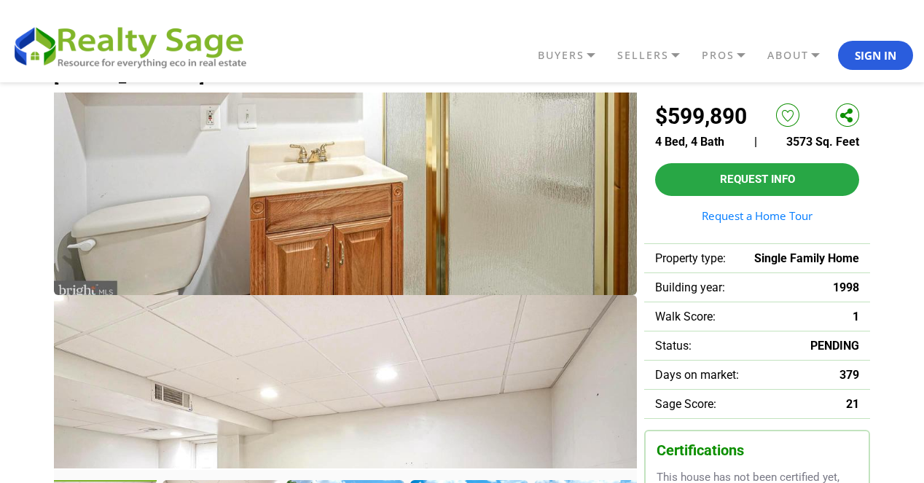
drag, startPoint x: 350, startPoint y: 360, endPoint x: 340, endPoint y: 250, distance: 110.5
click at [326, 216] on img at bounding box center [345, 107] width 583 height 376
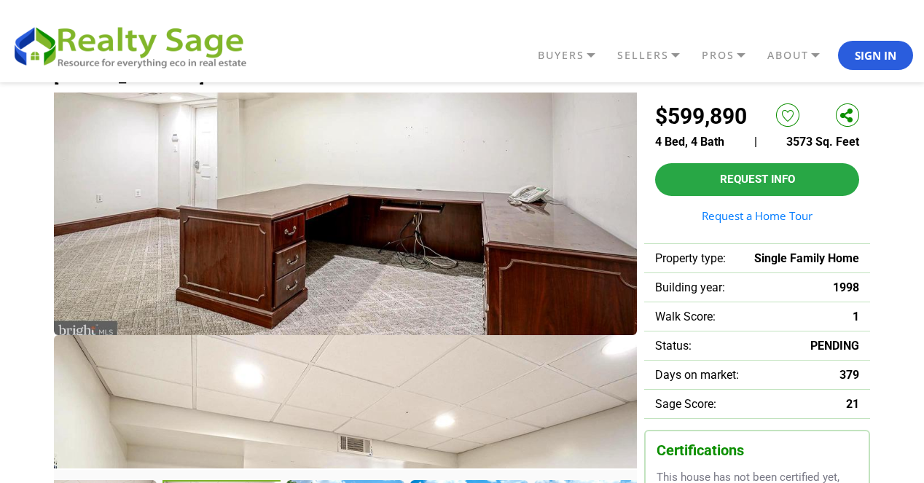
drag, startPoint x: 385, startPoint y: 298, endPoint x: 356, endPoint y: 90, distance: 210.5
click at [356, 95] on img at bounding box center [345, 147] width 583 height 376
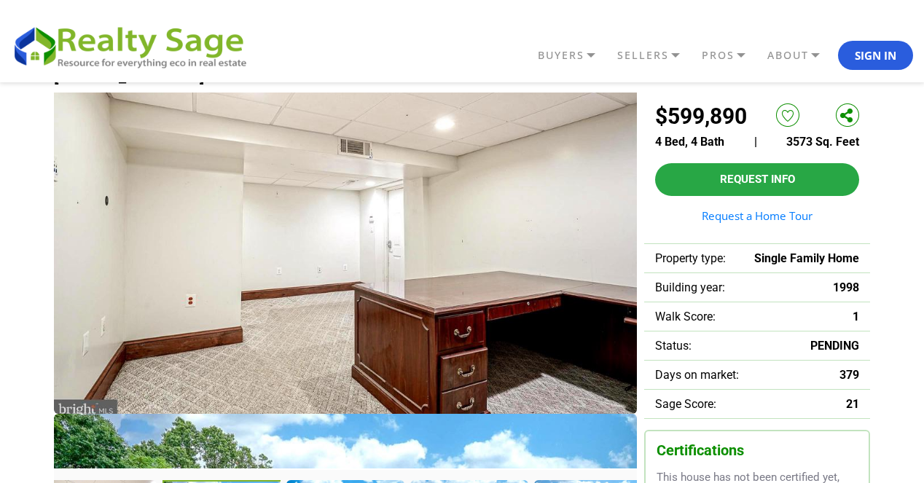
drag, startPoint x: 431, startPoint y: 373, endPoint x: 400, endPoint y: 195, distance: 181.1
click at [401, 200] on img at bounding box center [345, 226] width 583 height 376
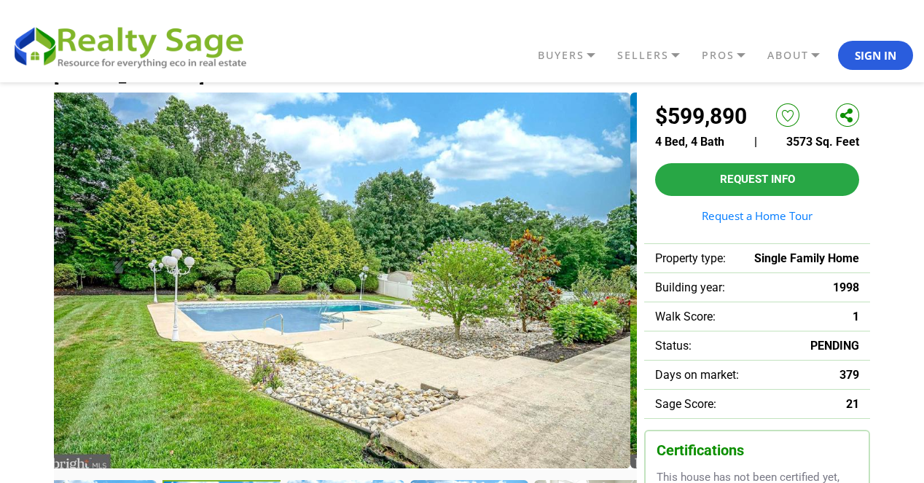
drag, startPoint x: 358, startPoint y: 331, endPoint x: 349, endPoint y: 219, distance: 112.5
click at [349, 219] on img at bounding box center [338, 281] width 583 height 376
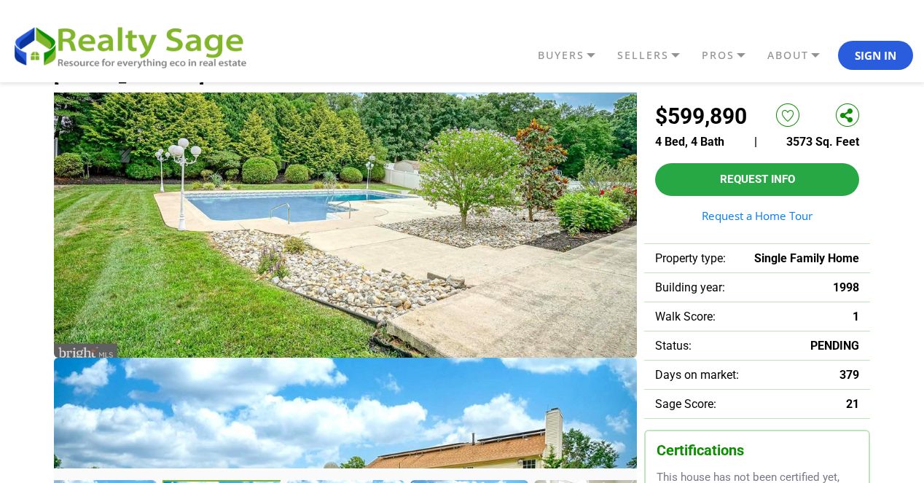
drag, startPoint x: 353, startPoint y: 326, endPoint x: 348, endPoint y: 207, distance: 119.6
click at [348, 207] on img at bounding box center [345, 170] width 583 height 376
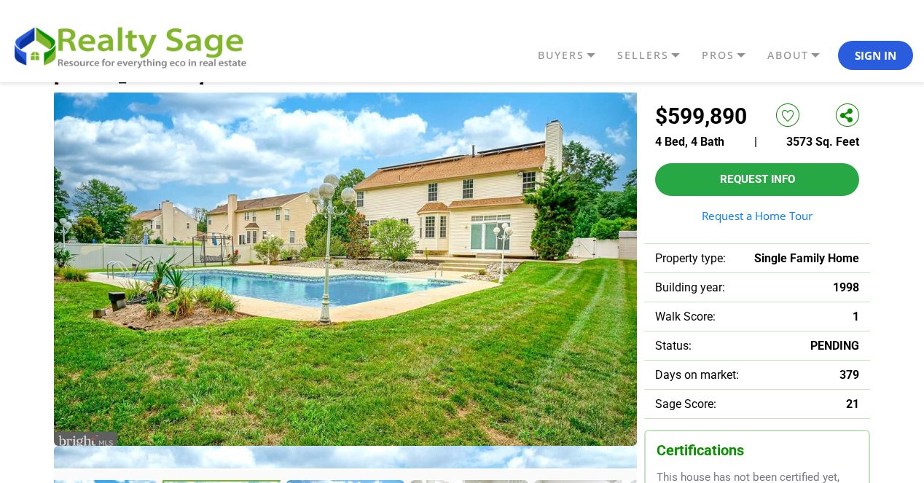
drag, startPoint x: 371, startPoint y: 334, endPoint x: 367, endPoint y: 219, distance: 115.2
click at [368, 221] on img at bounding box center [345, 258] width 583 height 376
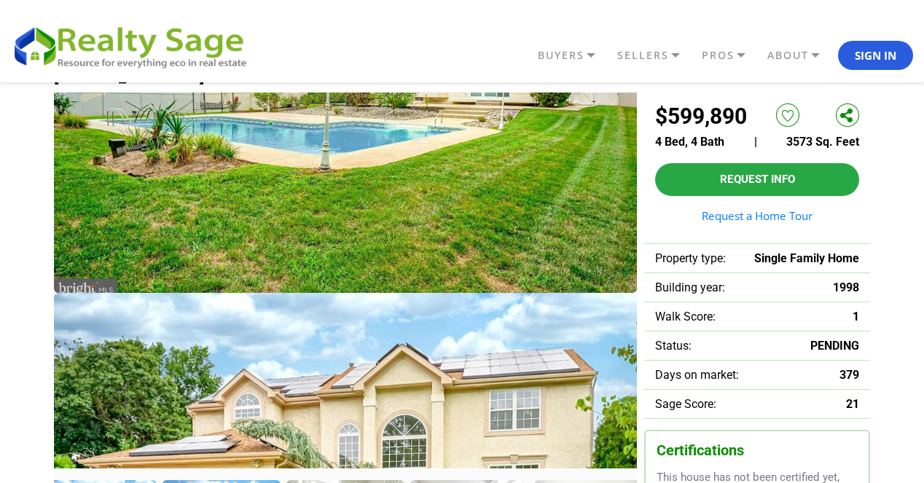
drag, startPoint x: 350, startPoint y: 215, endPoint x: 390, endPoint y: 394, distance: 183.7
click at [384, 413] on img at bounding box center [345, 481] width 583 height 376
